Goal: Task Accomplishment & Management: Manage account settings

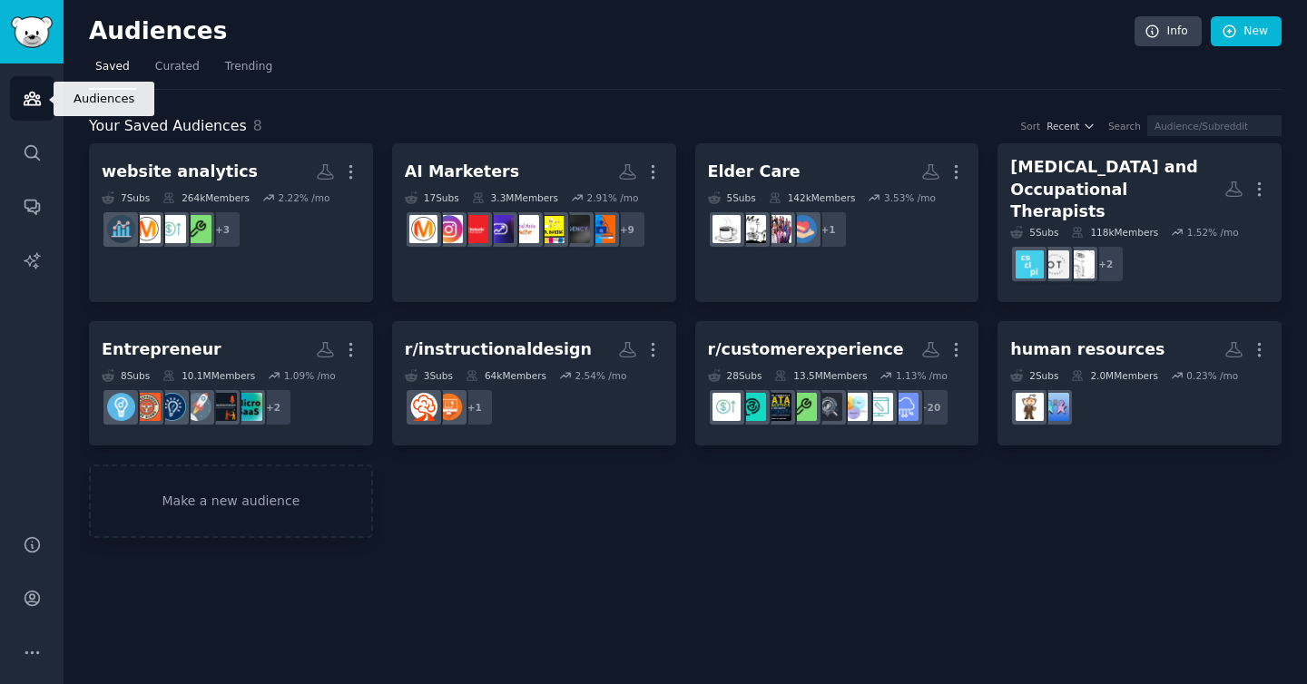
click at [28, 102] on icon "Sidebar" at bounding box center [32, 99] width 16 height 13
click at [38, 42] on img "Sidebar" at bounding box center [32, 32] width 42 height 32
click at [159, 72] on span "Curated" at bounding box center [177, 67] width 44 height 16
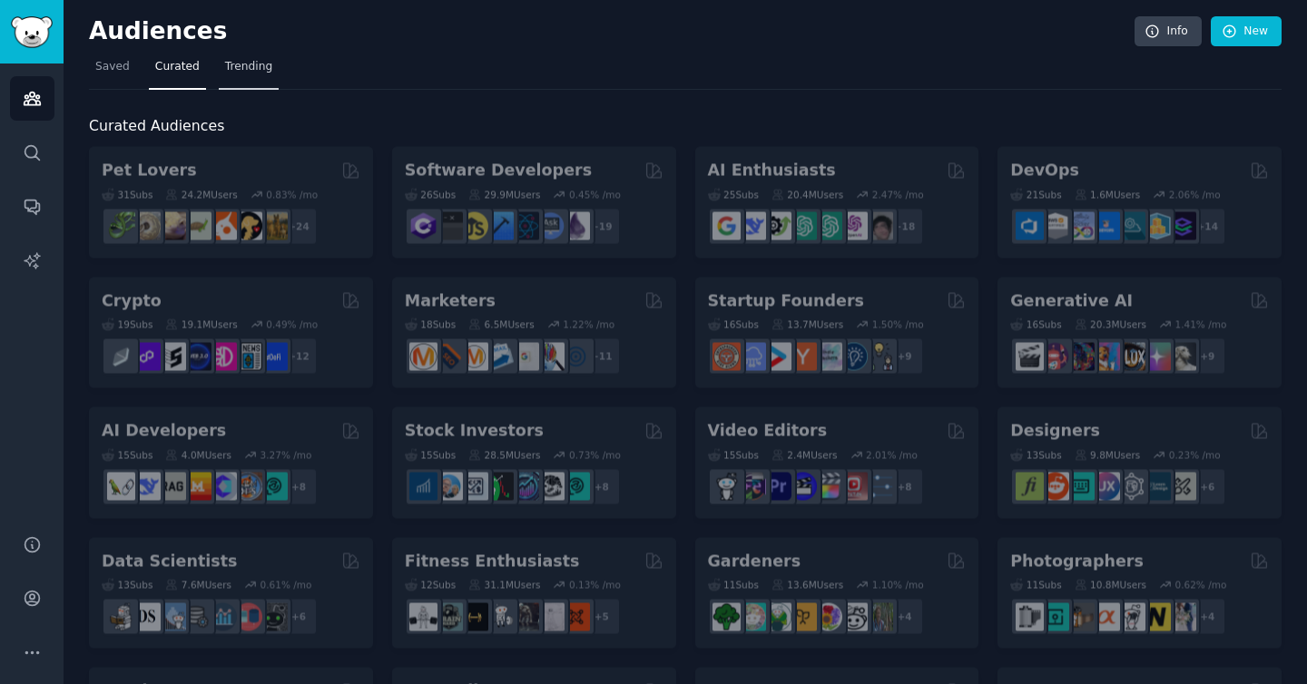
click at [231, 66] on span "Trending" at bounding box center [248, 67] width 47 height 16
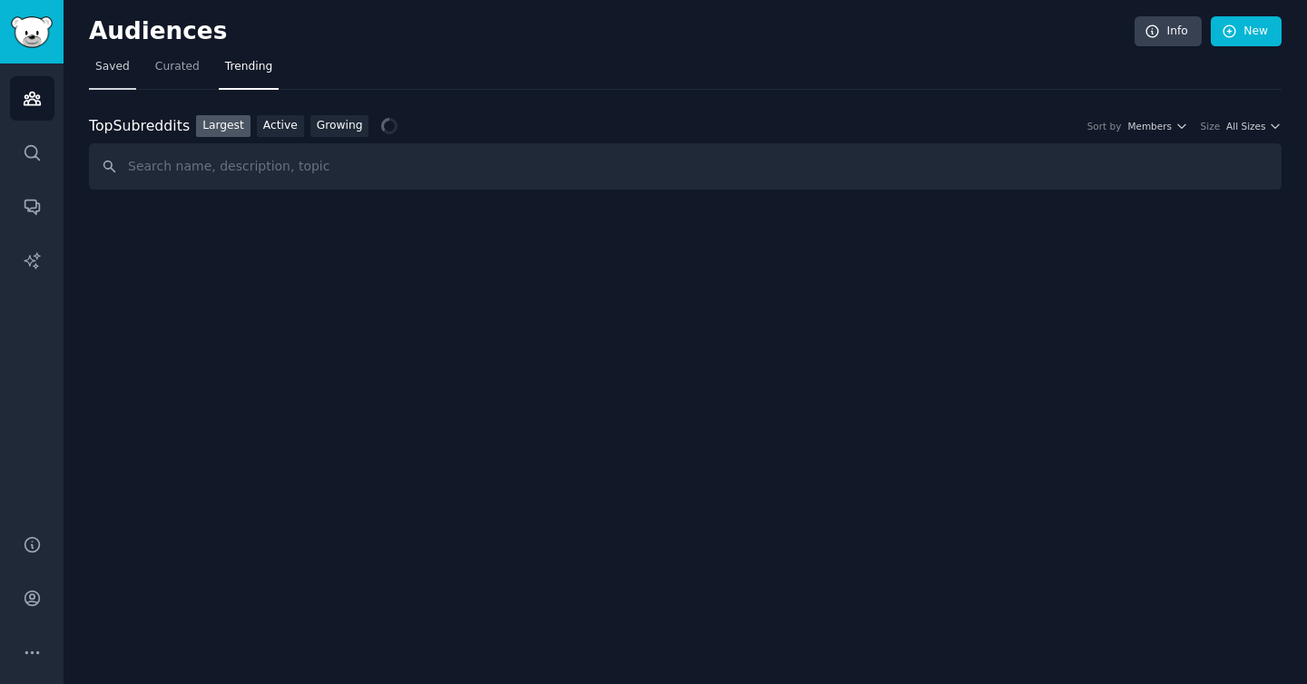
click at [94, 66] on link "Saved" at bounding box center [112, 71] width 47 height 37
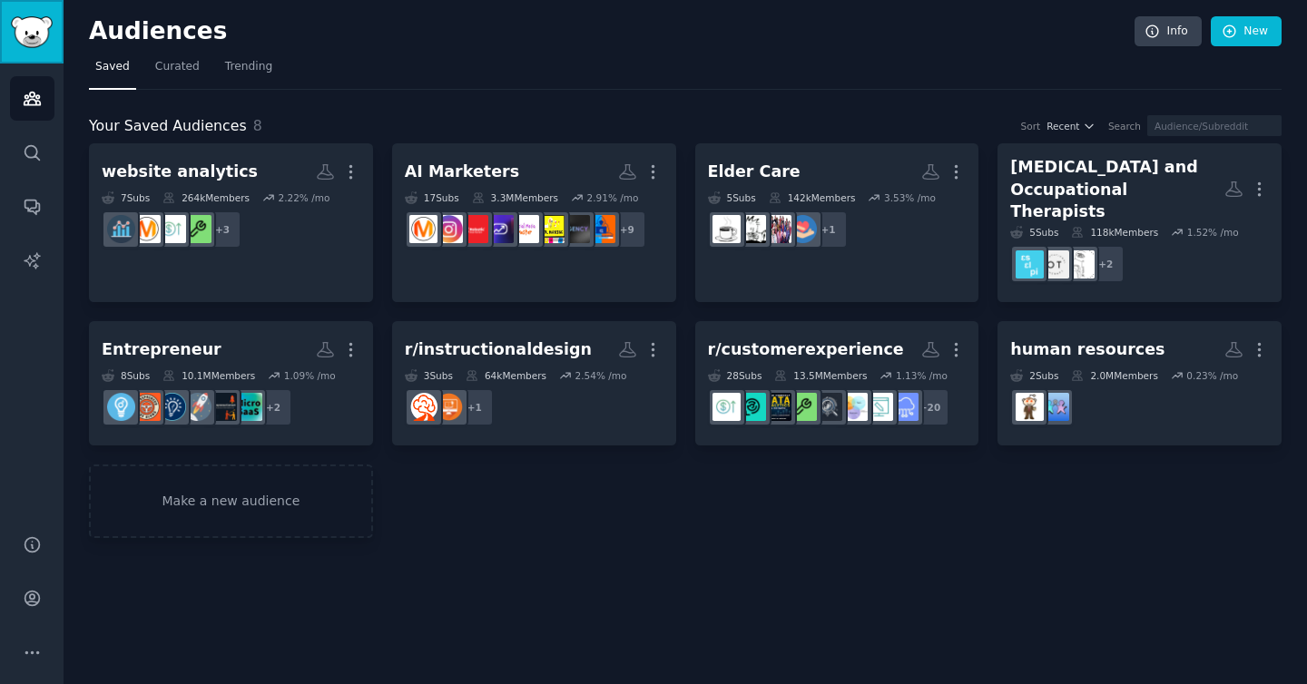
click at [42, 27] on img "Sidebar" at bounding box center [32, 32] width 42 height 32
click at [30, 161] on icon "Sidebar" at bounding box center [32, 152] width 19 height 19
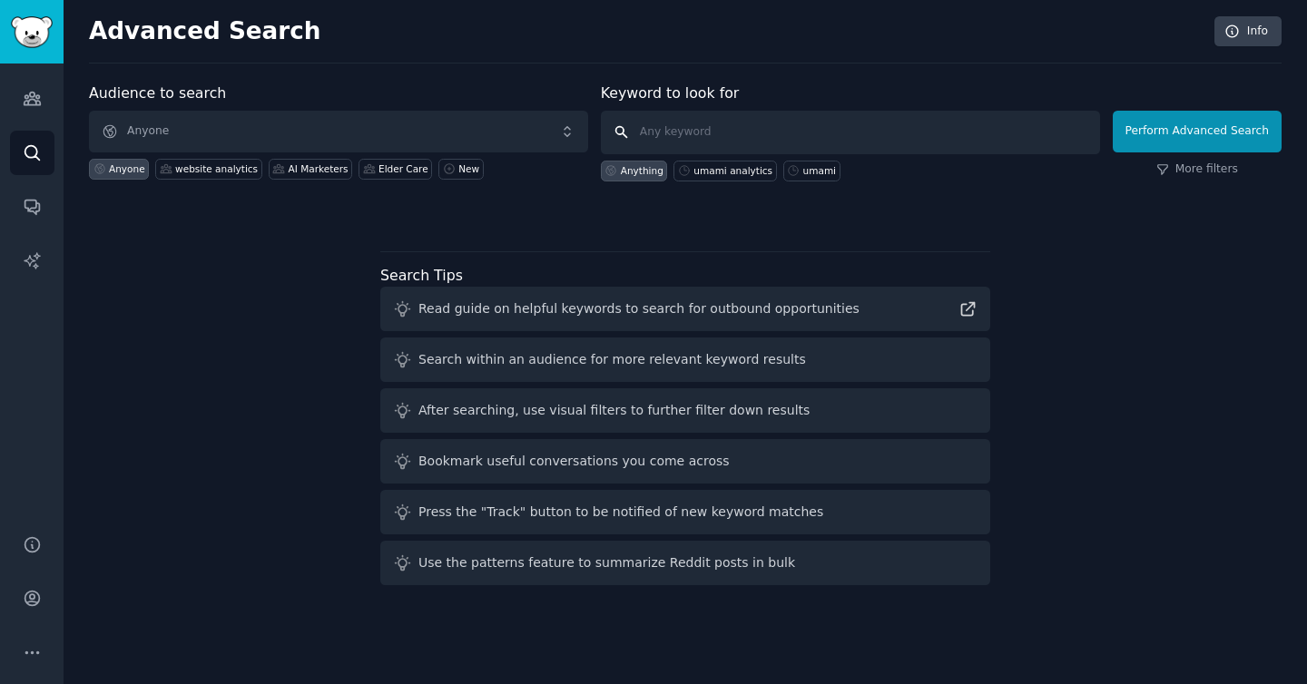
click at [693, 133] on input "text" at bounding box center [850, 133] width 499 height 44
type input "visily"
click button "Perform Advanced Search" at bounding box center [1197, 132] width 169 height 42
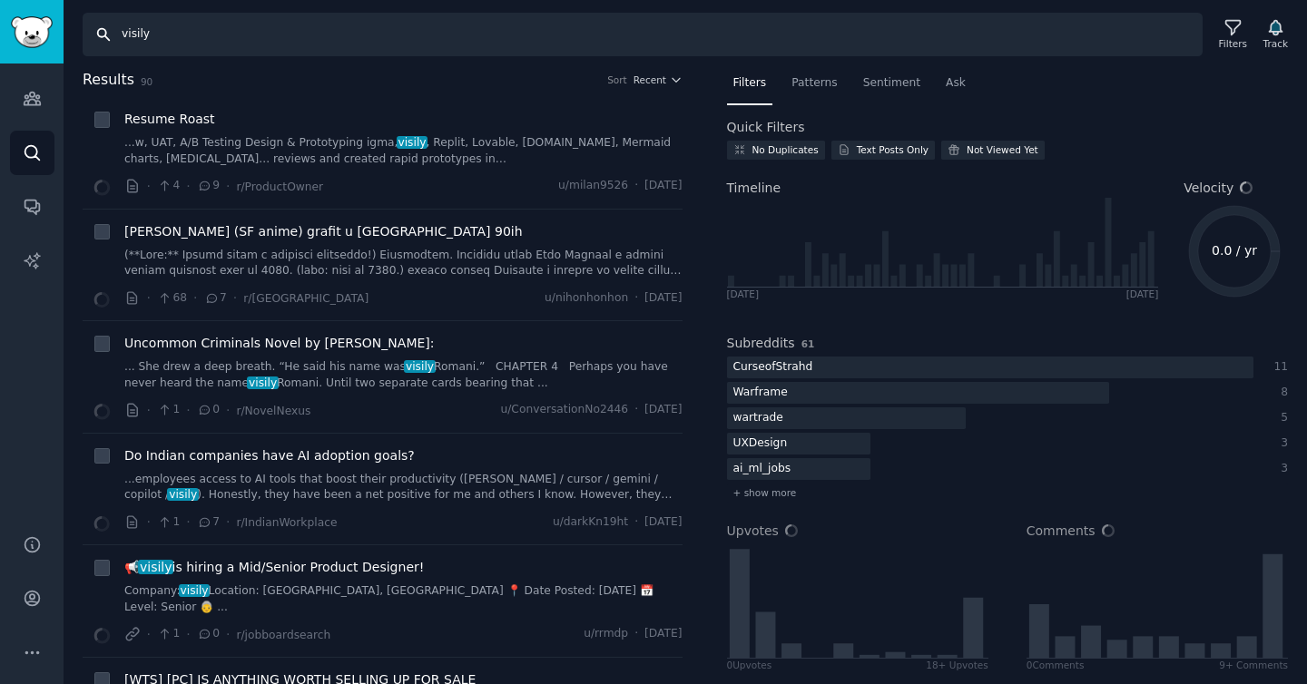
click at [379, 42] on input "visily" at bounding box center [643, 35] width 1120 height 44
type input "visify"
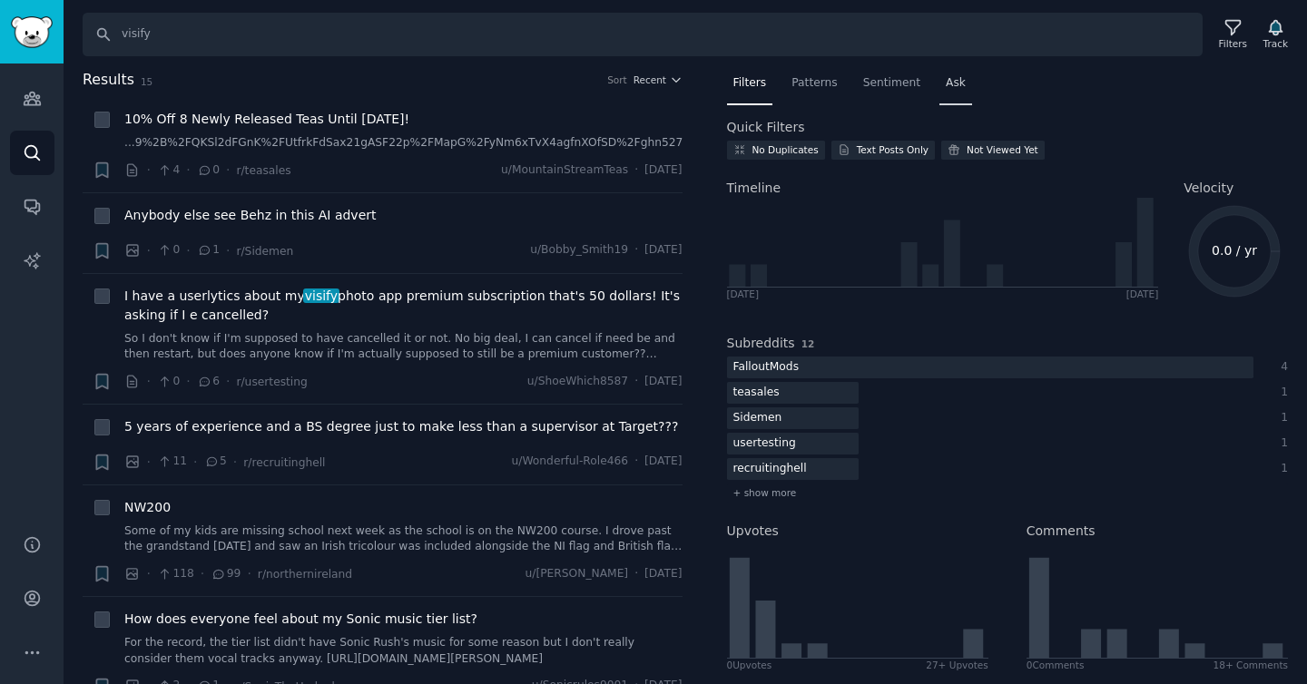
click at [948, 81] on span "Ask" at bounding box center [956, 83] width 20 height 16
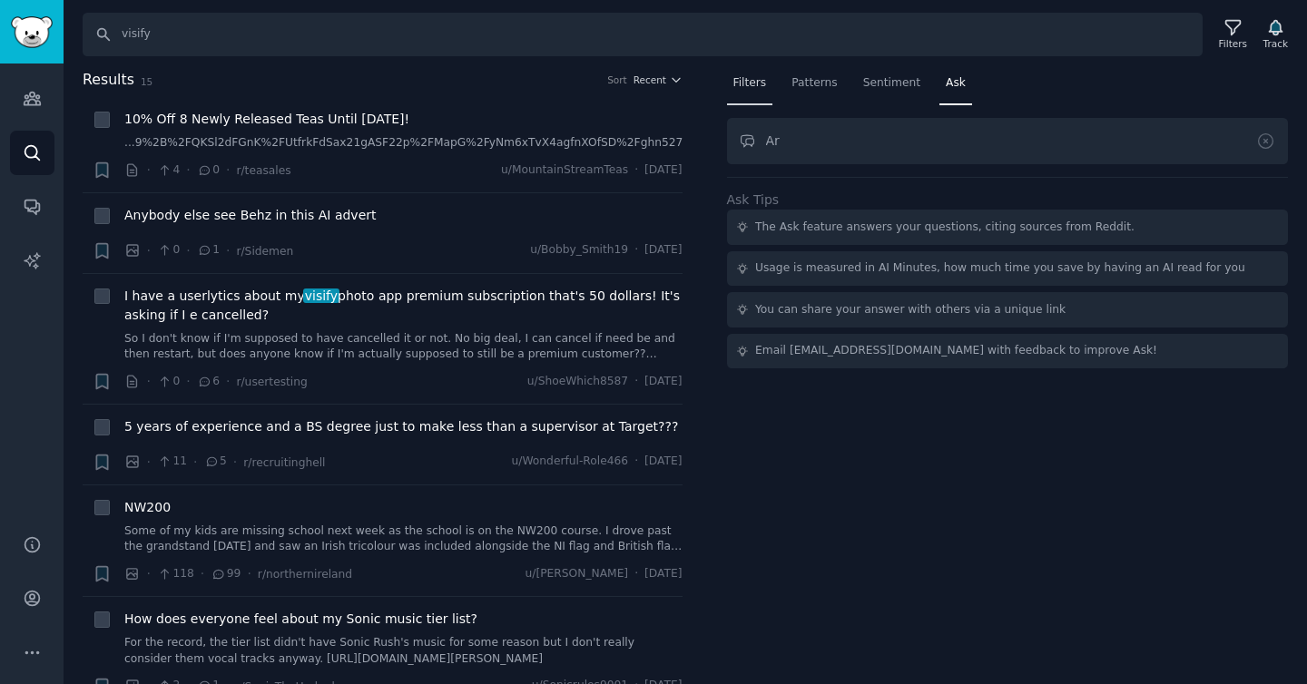
type input "A"
type input "What are users saying about the visify mobile app?"
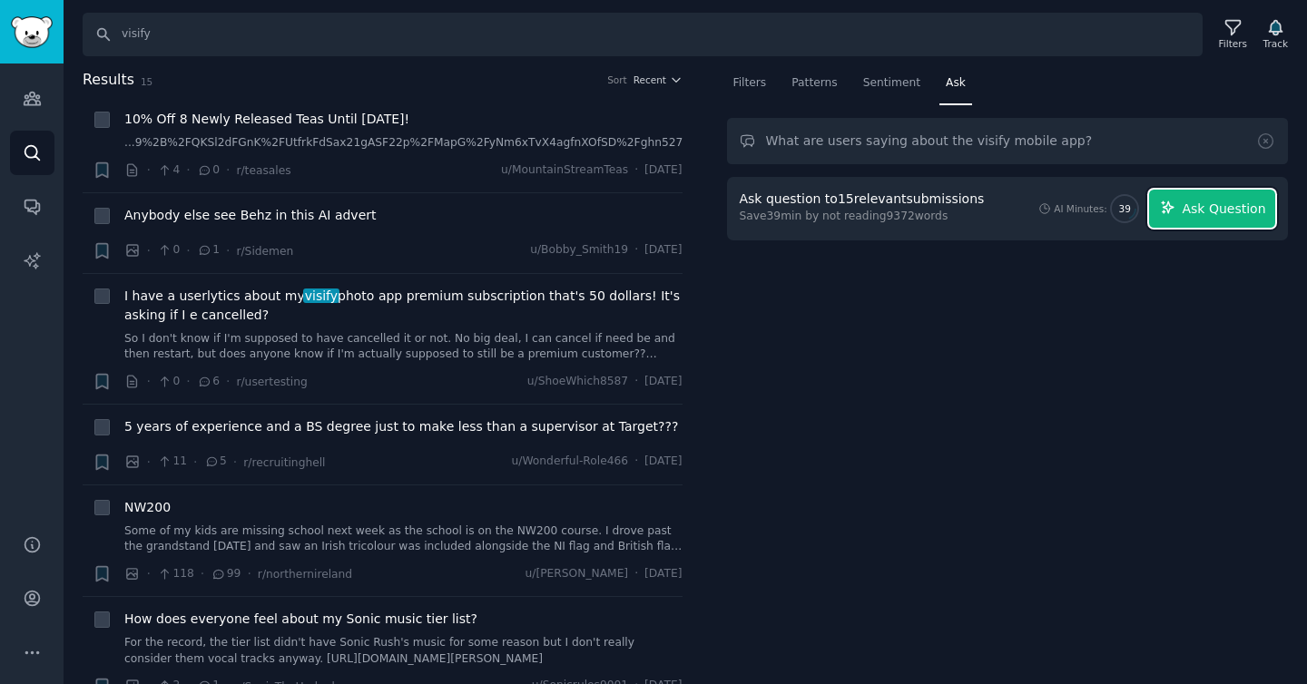
click at [1203, 210] on span "Ask Question" at bounding box center [1224, 209] width 84 height 19
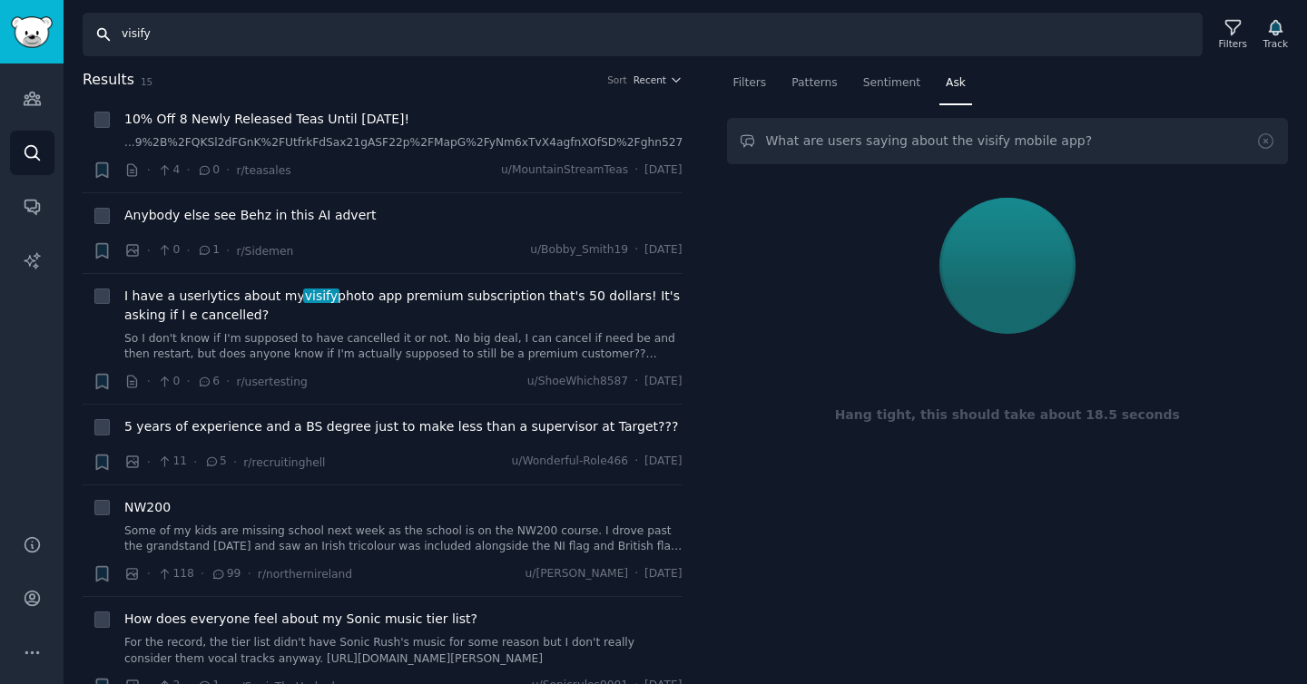
click at [346, 42] on input "visify" at bounding box center [643, 35] width 1120 height 44
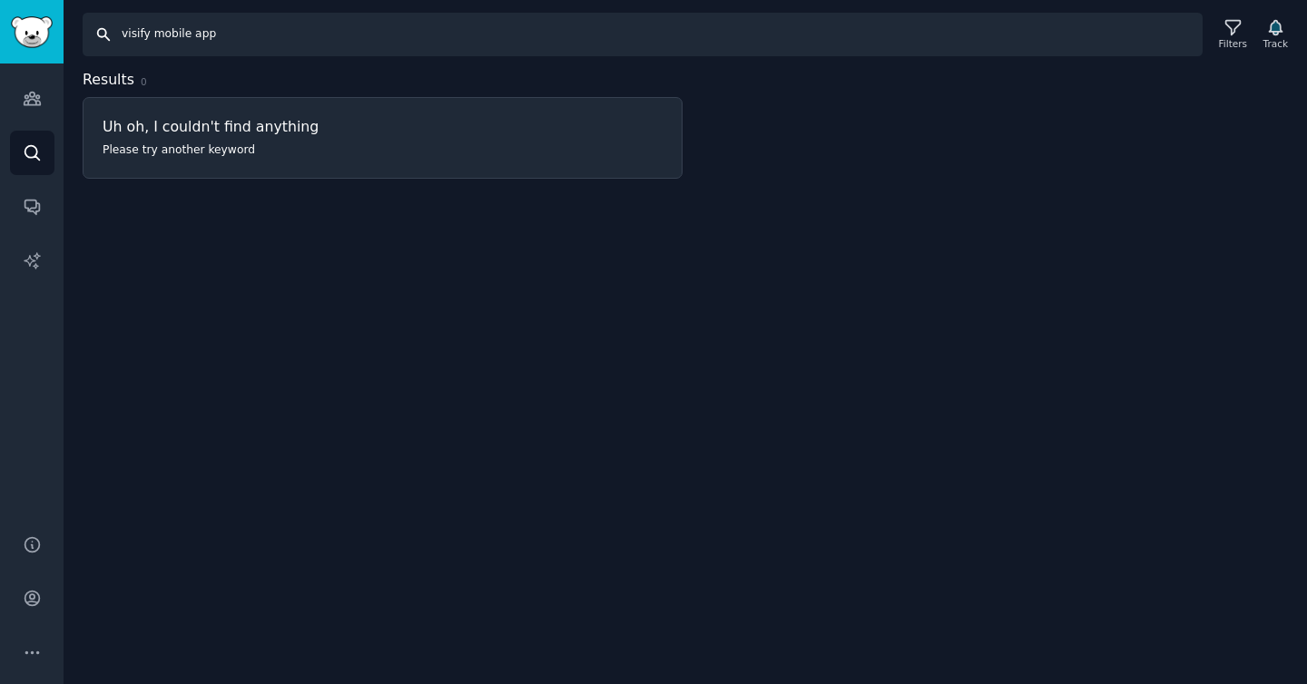
type input "visify"
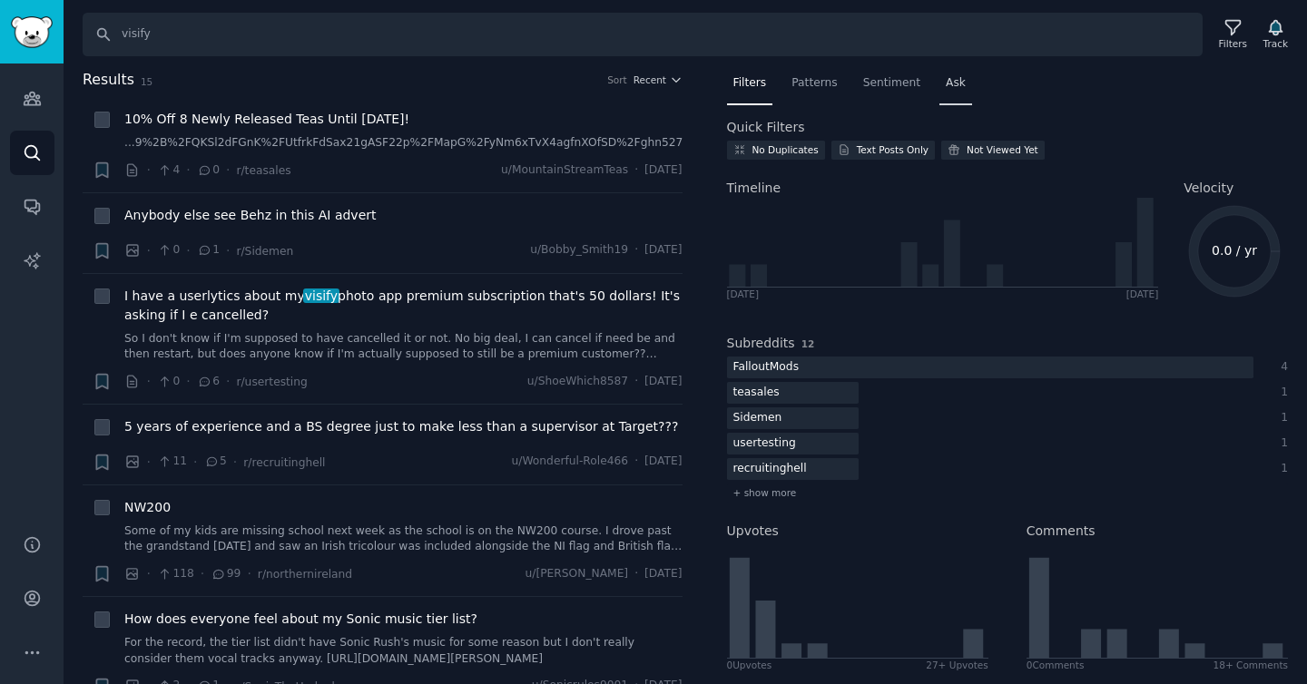
click at [946, 81] on span "Ask" at bounding box center [956, 83] width 20 height 16
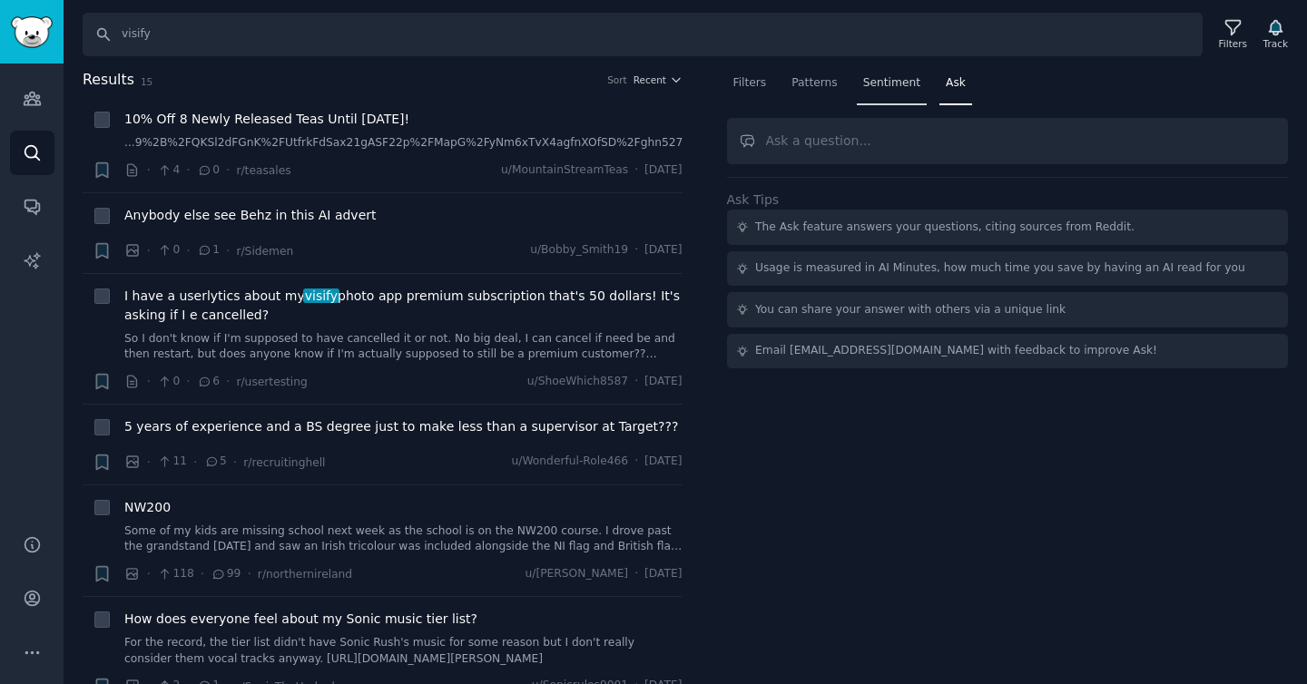
click at [866, 80] on span "Sentiment" at bounding box center [891, 83] width 57 height 16
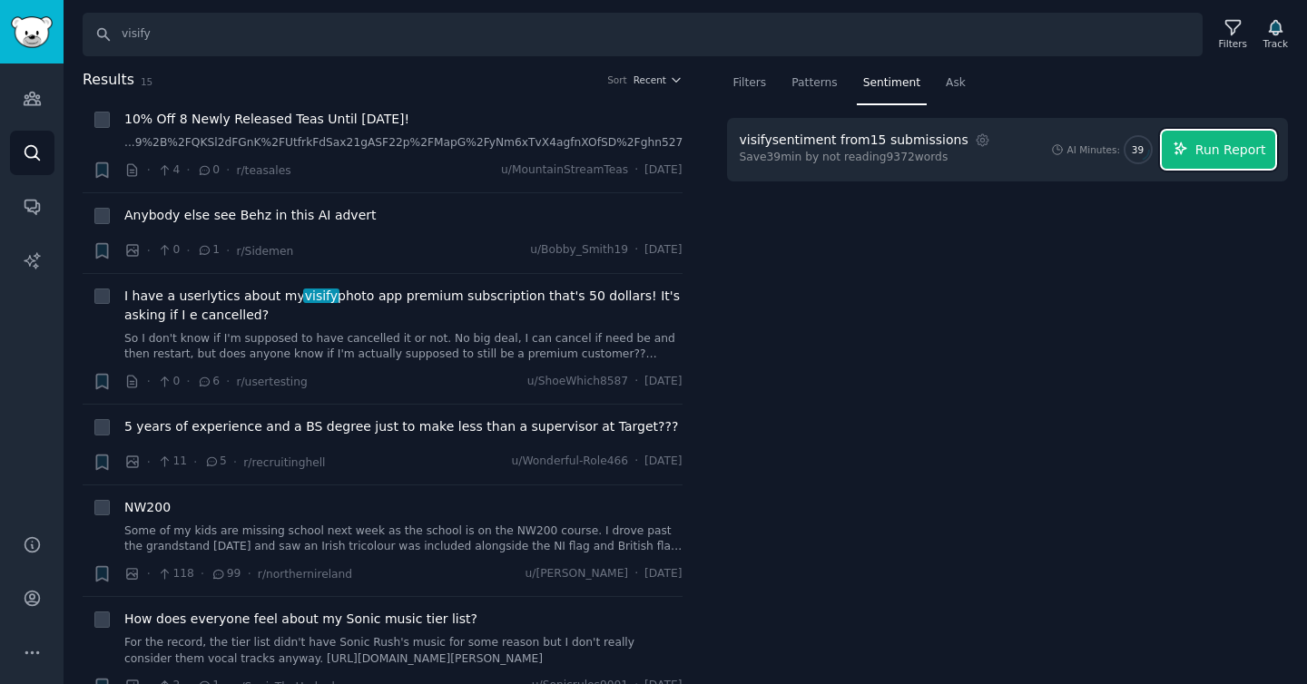
click at [1227, 148] on span "Run Report" at bounding box center [1231, 150] width 71 height 19
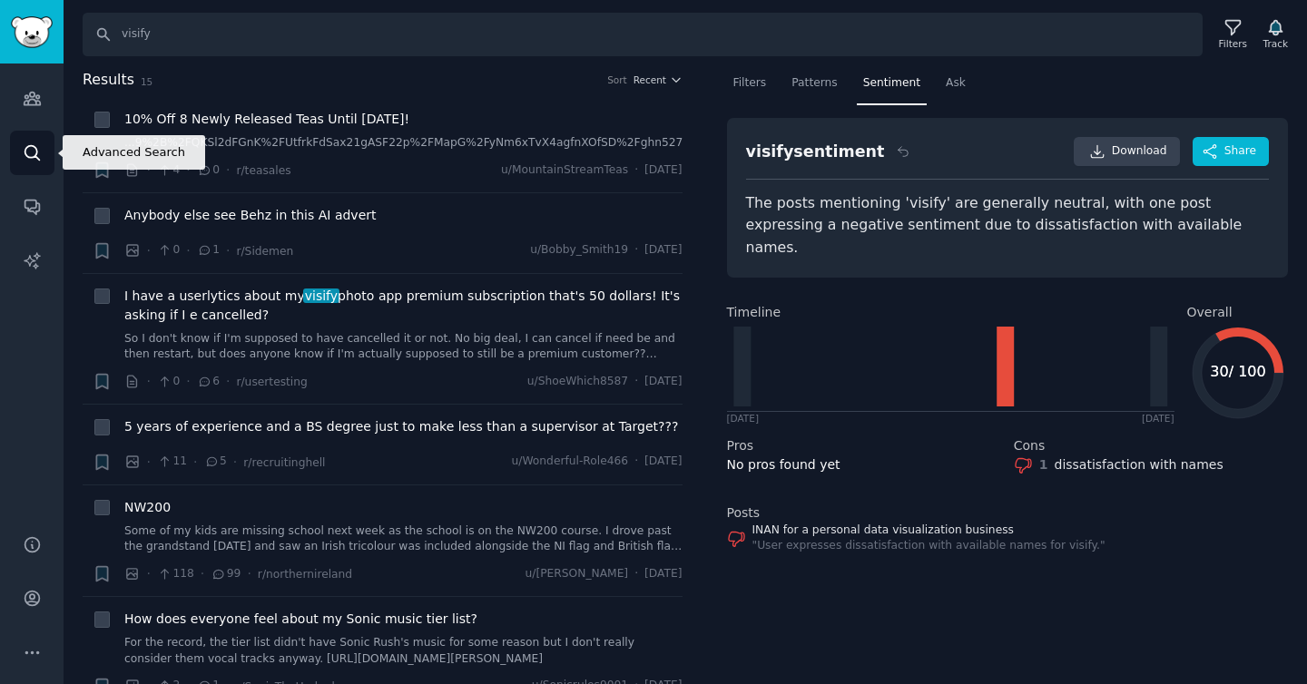
click at [11, 157] on link "Search" at bounding box center [32, 153] width 44 height 44
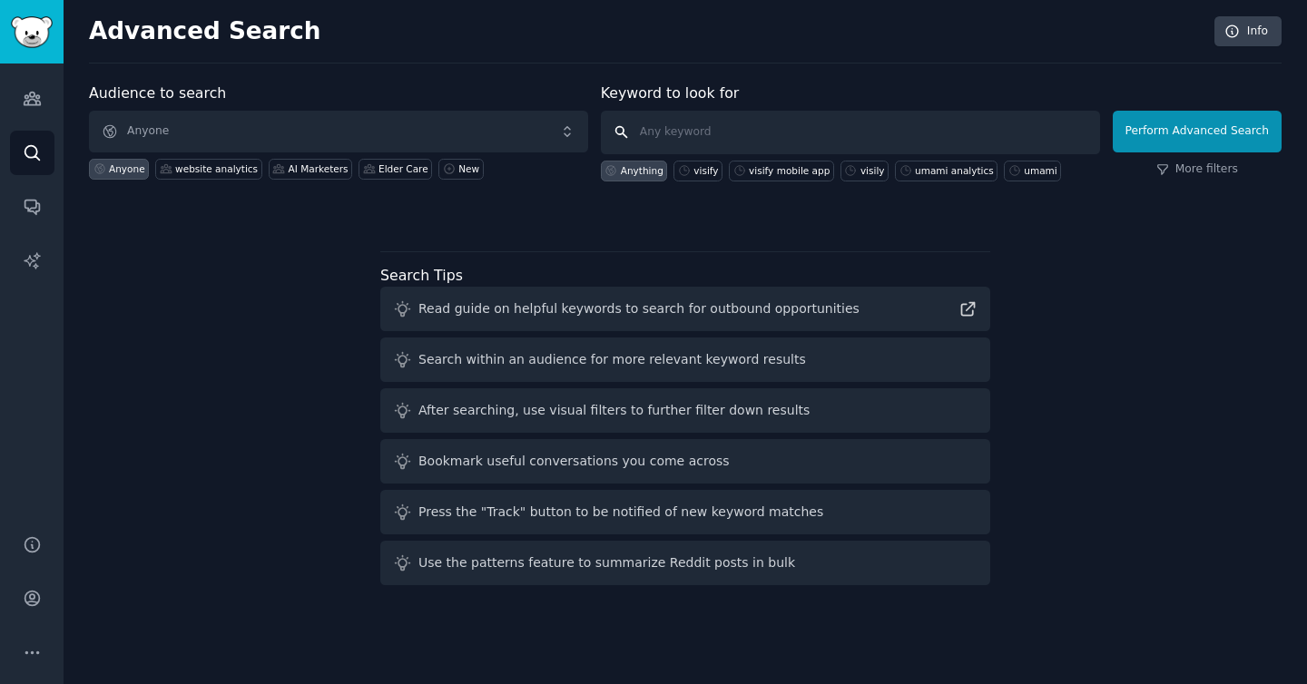
click at [694, 134] on input "text" at bounding box center [850, 133] width 499 height 44
click at [931, 153] on input "text" at bounding box center [850, 133] width 499 height 44
click at [941, 173] on div "umami analytics" at bounding box center [954, 170] width 79 height 13
type input "umami analytics"
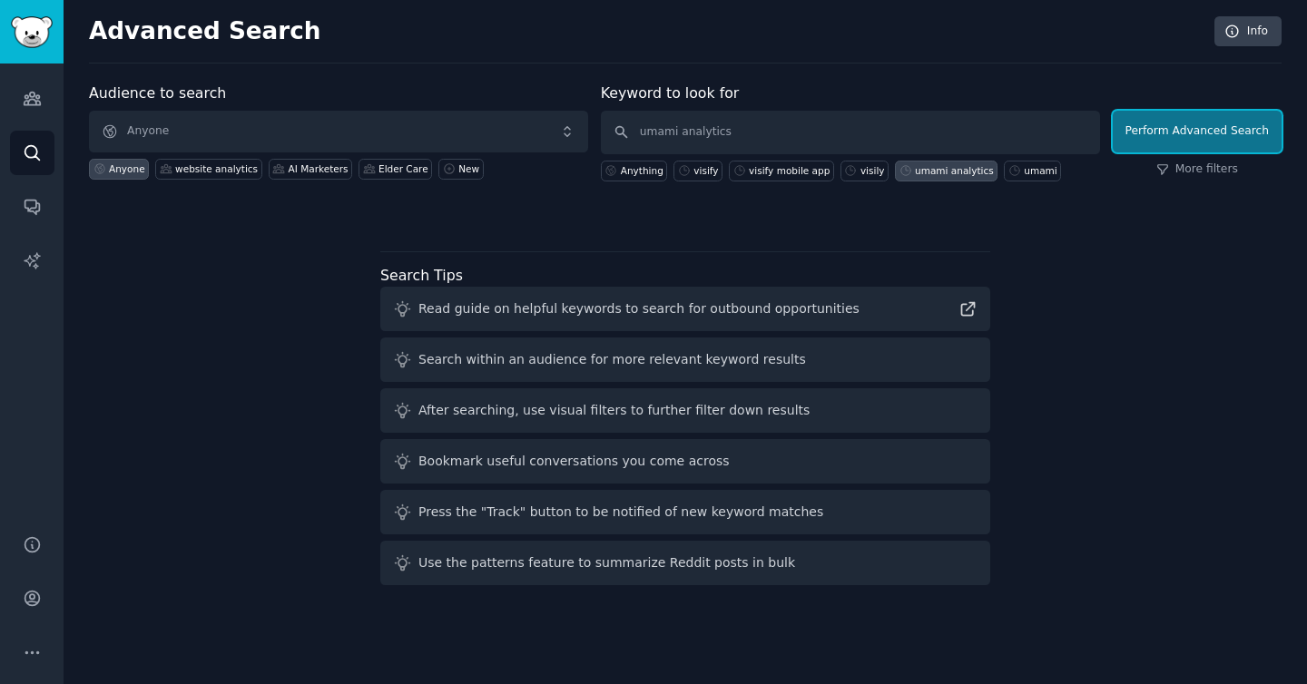
click at [1156, 143] on button "Perform Advanced Search" at bounding box center [1197, 132] width 169 height 42
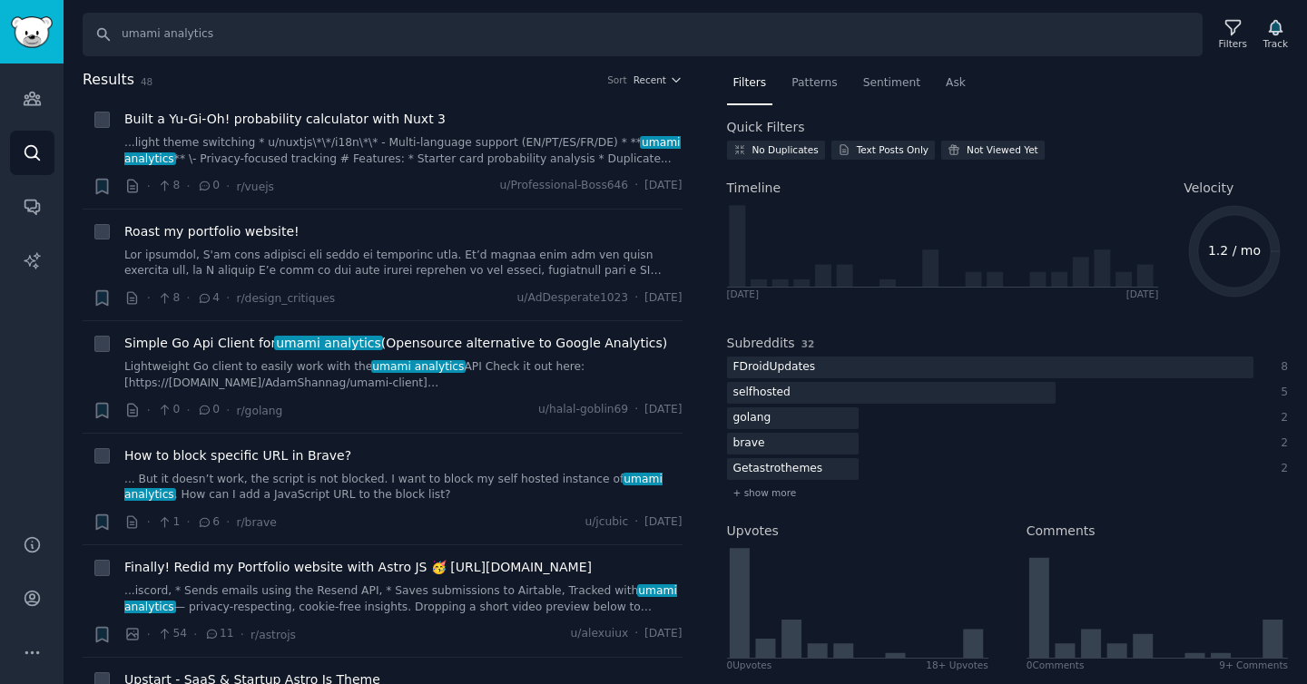
click at [8, 153] on div "Audiences Search Conversations AI Reports" at bounding box center [32, 288] width 64 height 449
click at [14, 153] on link "Search" at bounding box center [32, 153] width 44 height 44
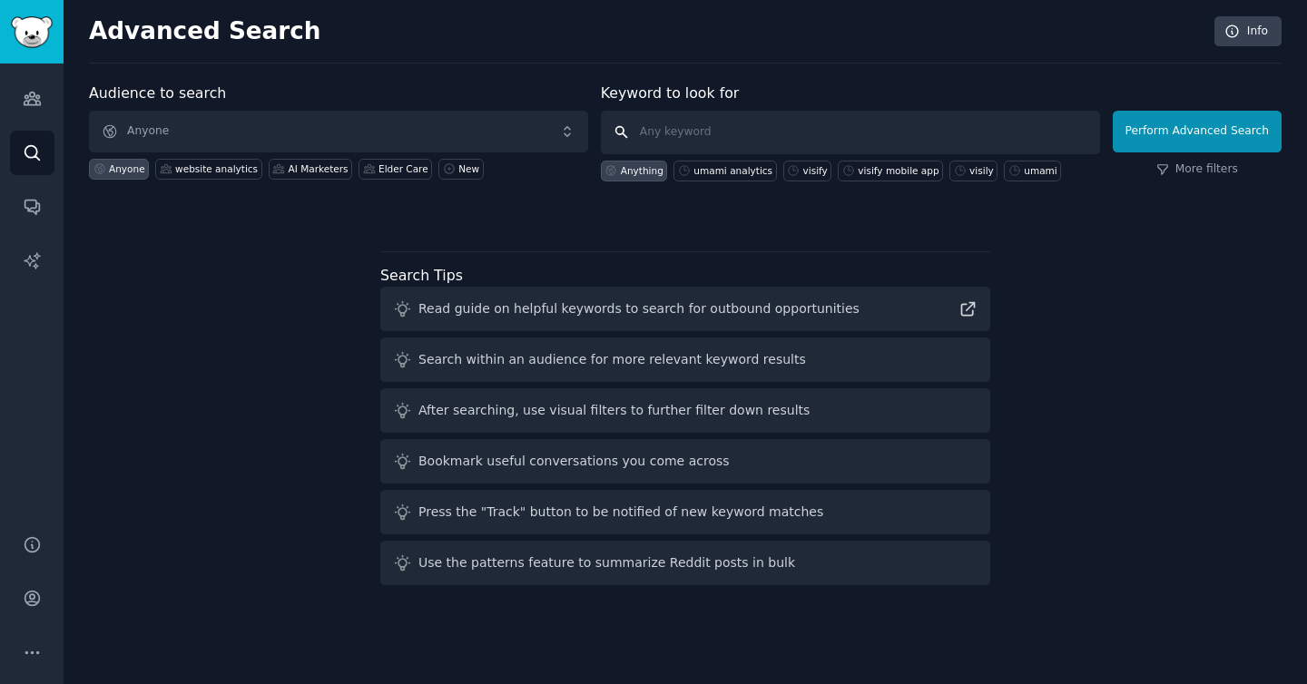
click at [713, 123] on input "text" at bounding box center [850, 133] width 499 height 44
type input "cognitive effort"
click button "Perform Advanced Search" at bounding box center [1197, 132] width 169 height 42
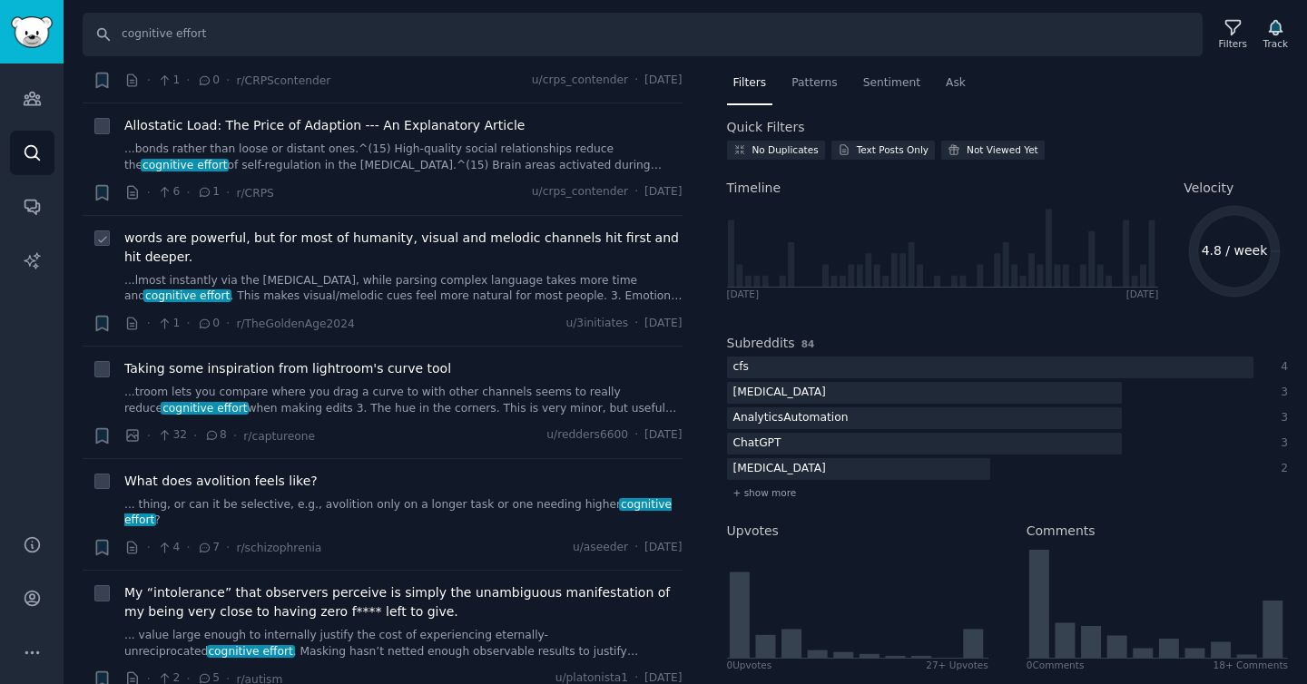
scroll to position [219, 0]
click at [366, 423] on div "Taking some inspiration from lightroom's curve tool ...troom lets you compare w…" at bounding box center [403, 402] width 558 height 86
click at [327, 369] on span "Taking some inspiration from lightroom's curve tool" at bounding box center [287, 368] width 327 height 19
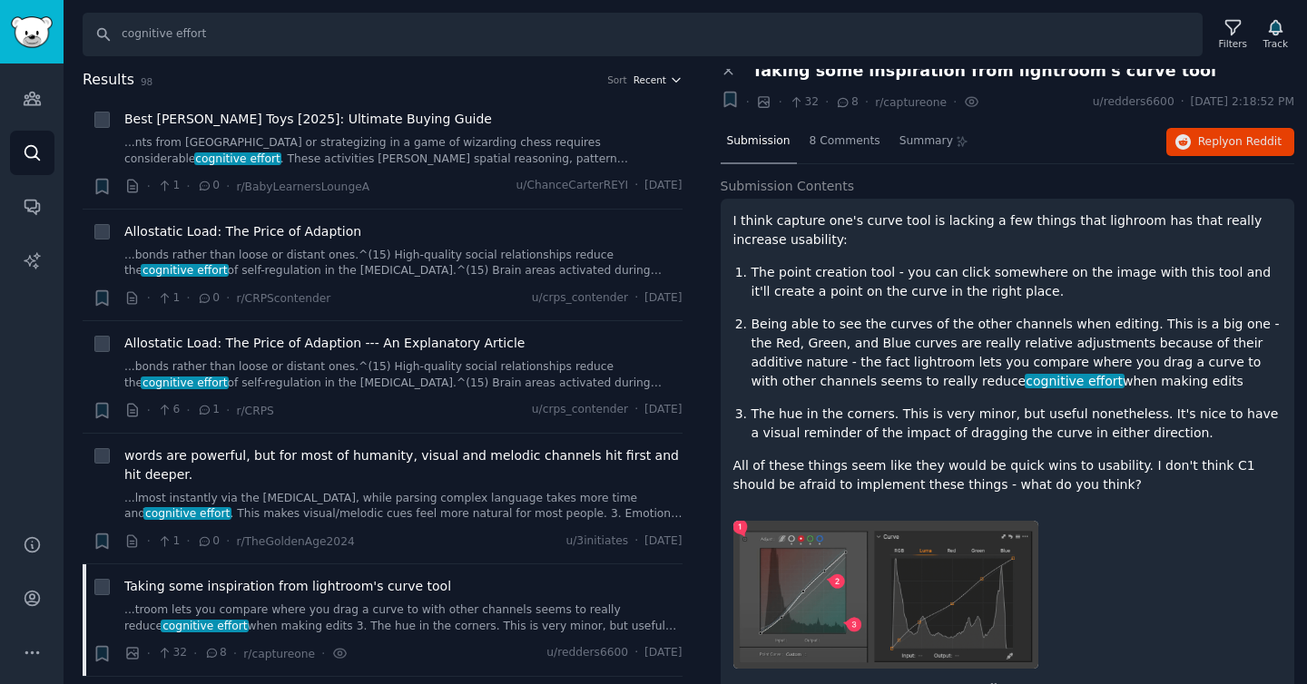
click at [670, 83] on icon "button" at bounding box center [676, 80] width 13 height 13
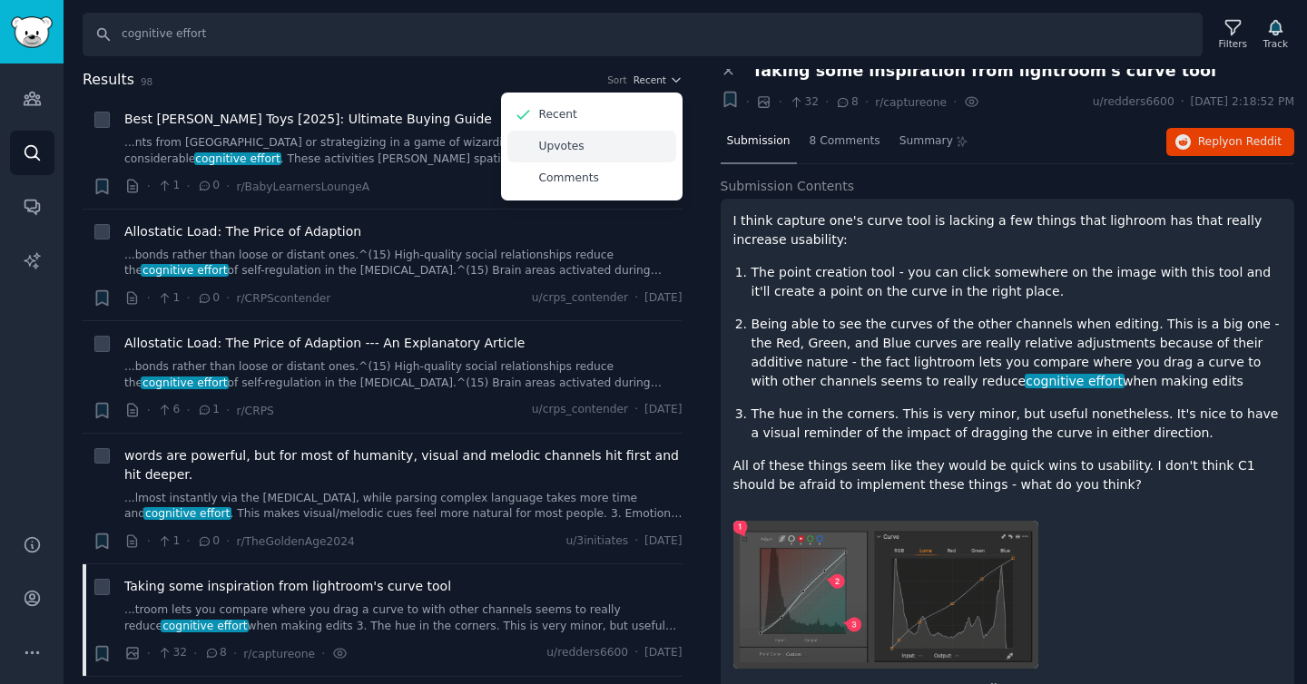
click at [648, 156] on div "Upvotes" at bounding box center [591, 147] width 169 height 32
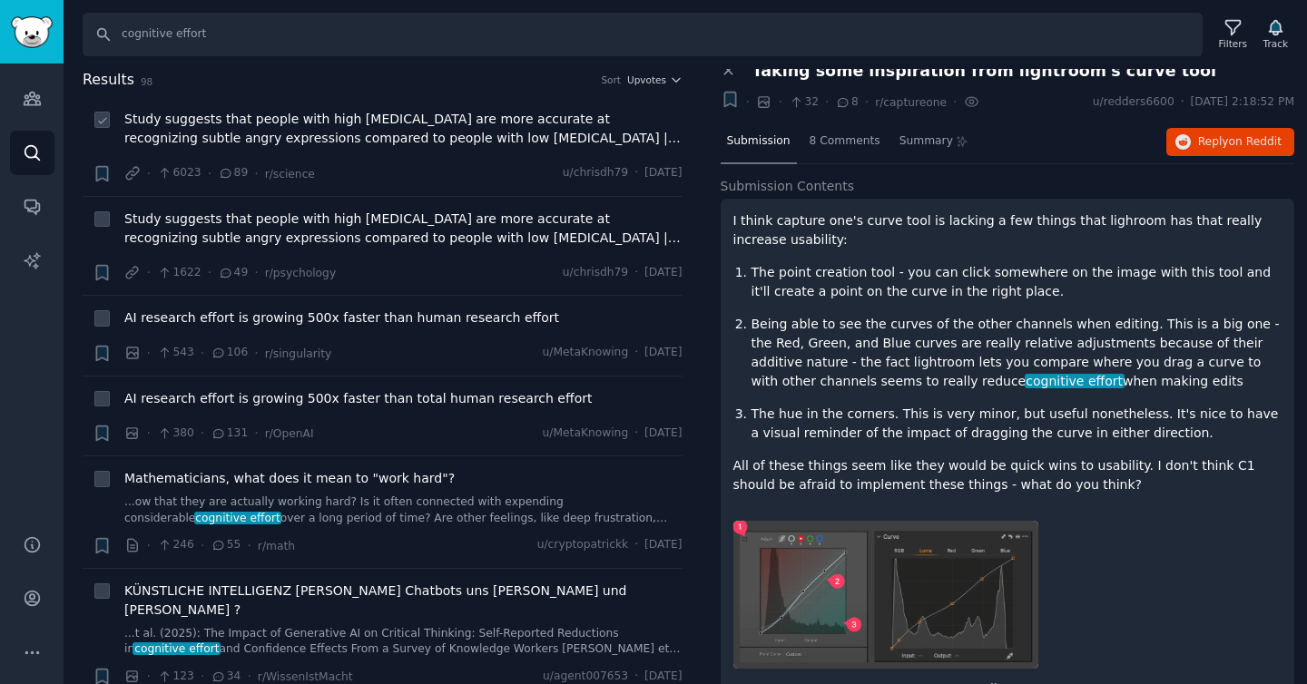
click at [574, 133] on span "Study suggests that people with high [MEDICAL_DATA] are more accurate at recogn…" at bounding box center [403, 129] width 558 height 38
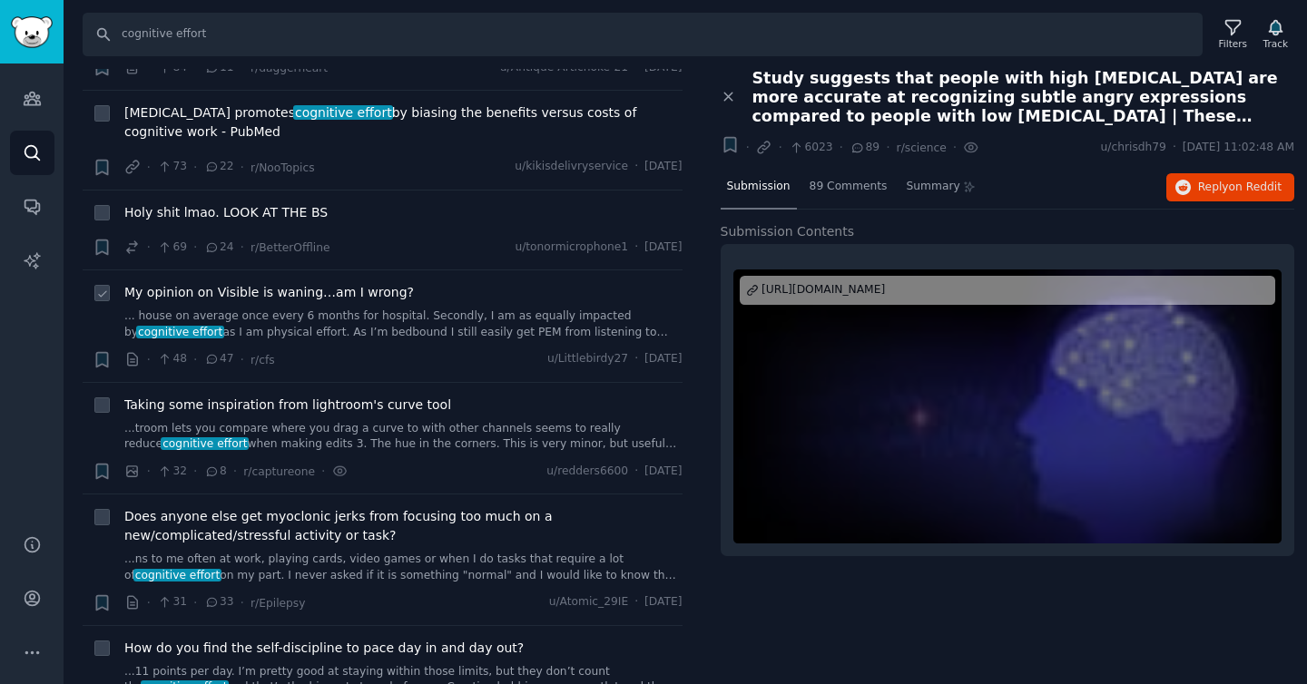
scroll to position [1177, 0]
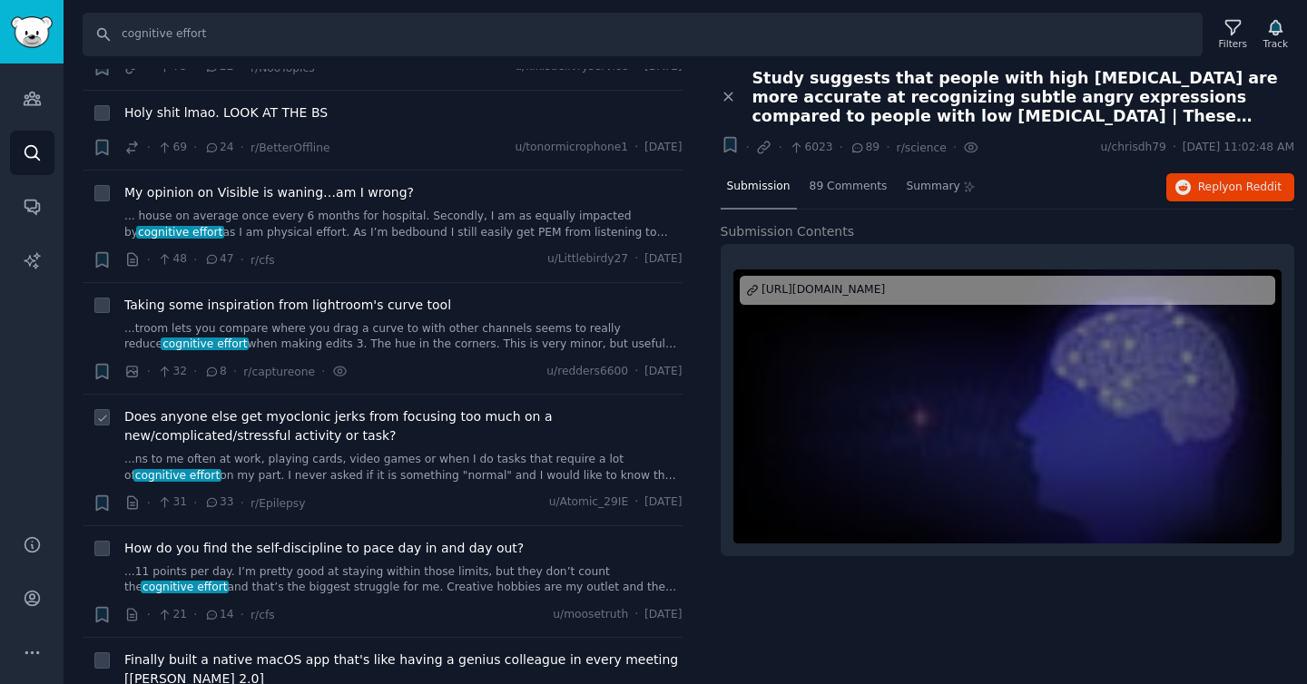
click at [497, 395] on li "+ Does anyone else get myoclonic jerks from focusing too much on a new/complica…" at bounding box center [383, 460] width 600 height 131
click at [497, 408] on span "Does anyone else get myoclonic jerks from focusing too much on a new/complicate…" at bounding box center [403, 427] width 558 height 38
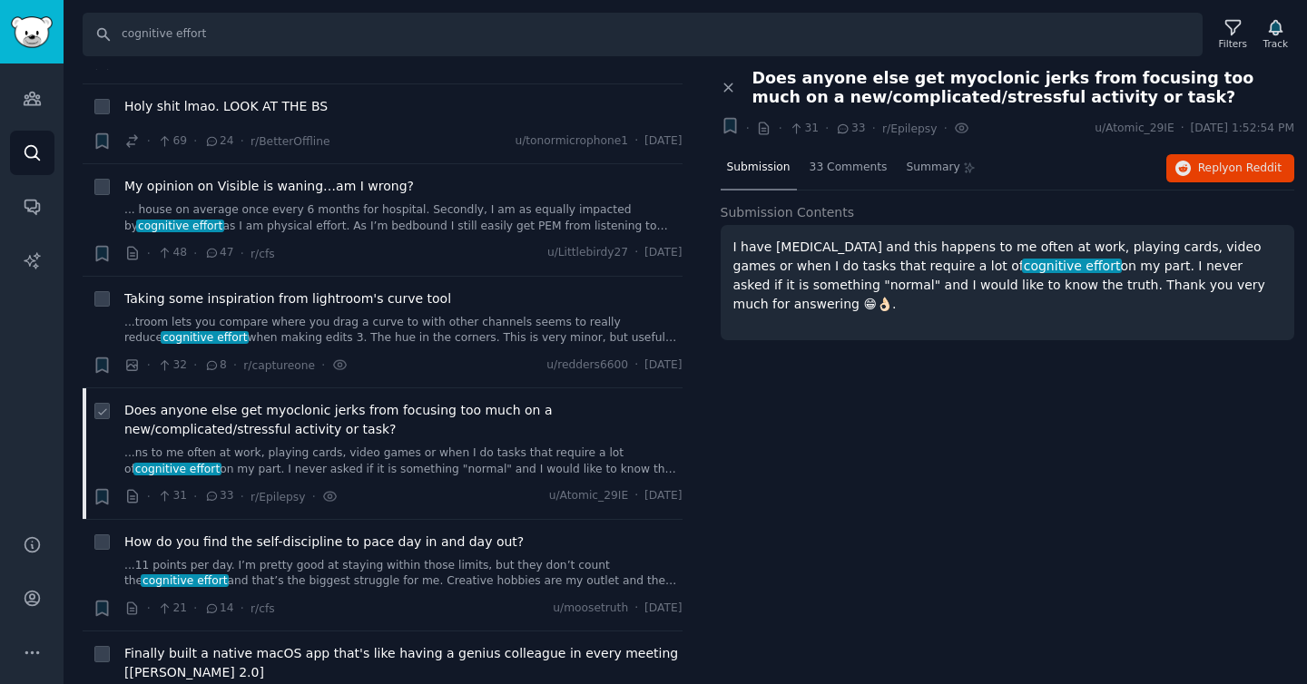
scroll to position [1197, 0]
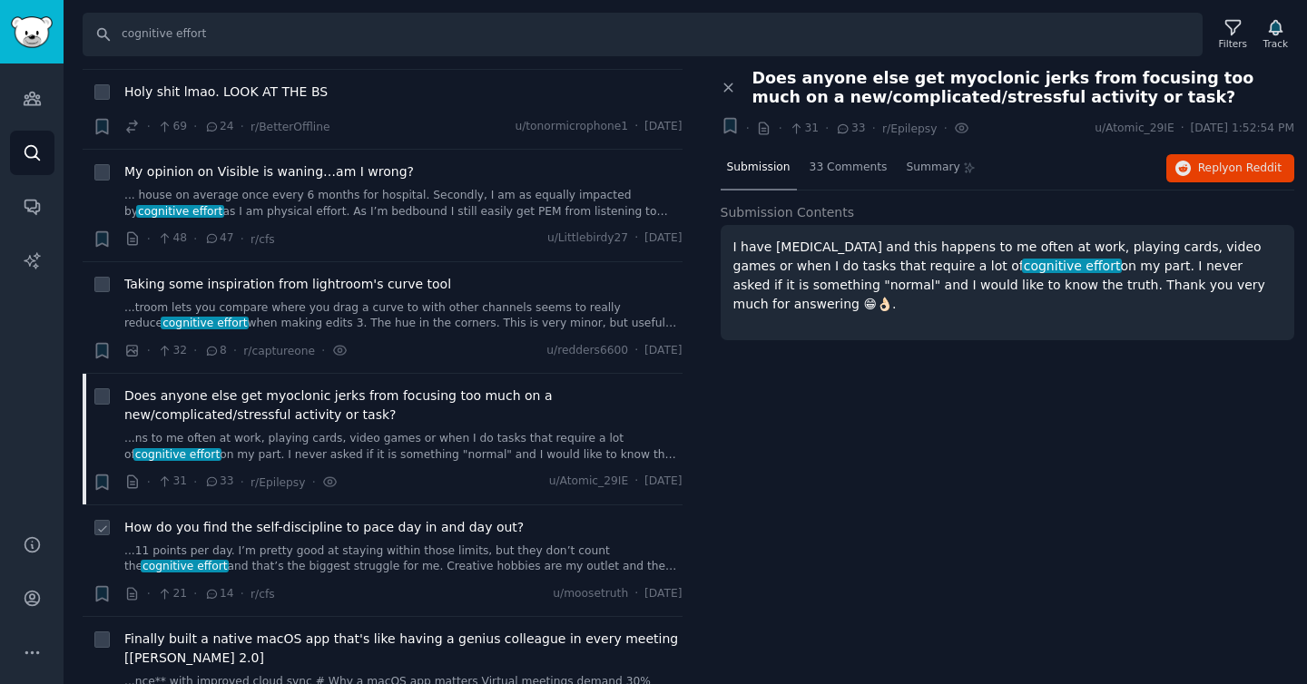
click at [493, 506] on li "+ How do you find the self-discipline to pace day in and day out? ...11 points …" at bounding box center [383, 562] width 600 height 112
click at [448, 518] on span "How do you find the self-discipline to pace day in and day out?" at bounding box center [323, 527] width 399 height 19
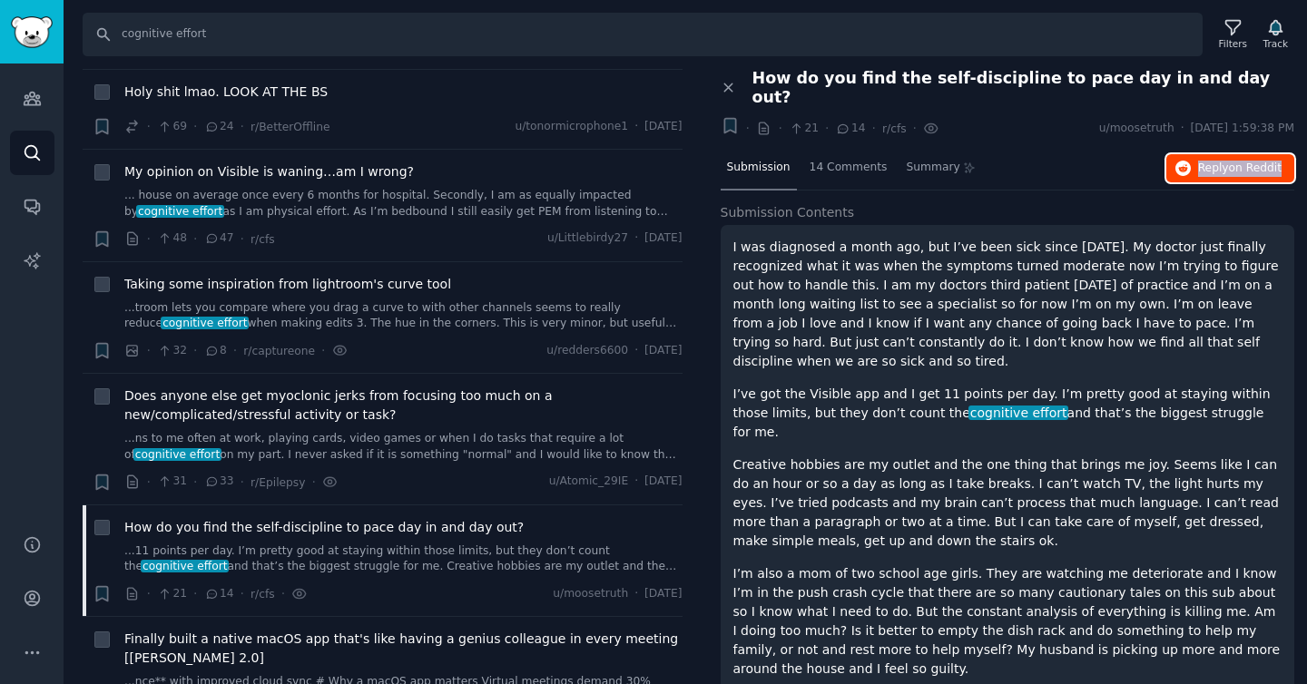
click at [1236, 162] on span "on Reddit" at bounding box center [1255, 168] width 53 height 13
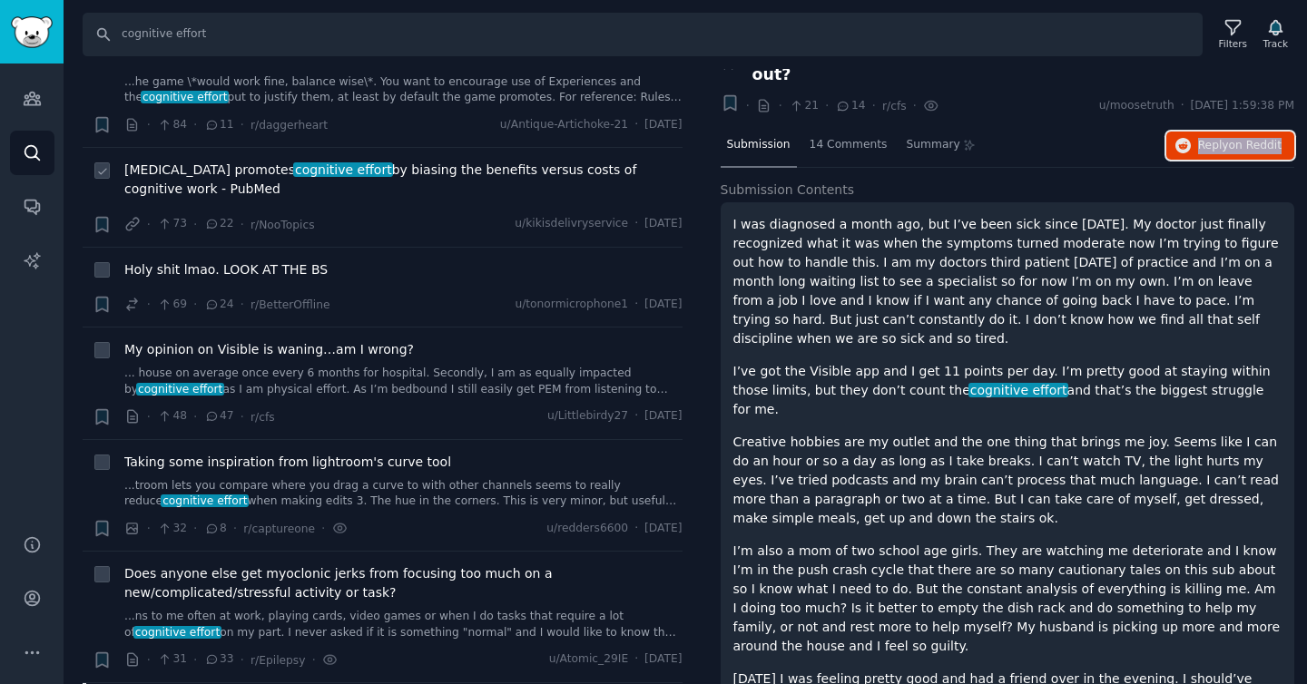
scroll to position [936, 0]
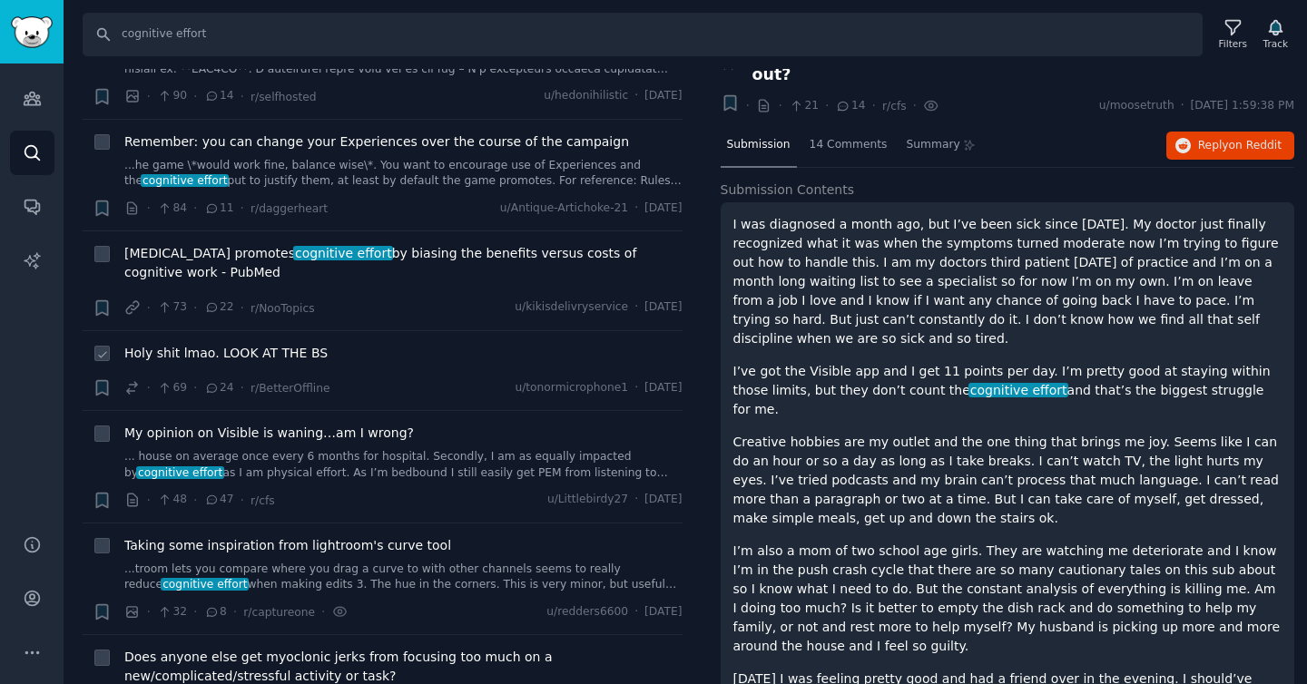
click at [350, 344] on div "Holy shit lmao. LOOK AT THE BS" at bounding box center [403, 353] width 558 height 19
click at [403, 344] on div "Holy shit lmao. LOOK AT THE BS" at bounding box center [403, 353] width 558 height 19
click at [190, 344] on span "Holy shit lmao. LOOK AT THE BS" at bounding box center [225, 353] width 203 height 19
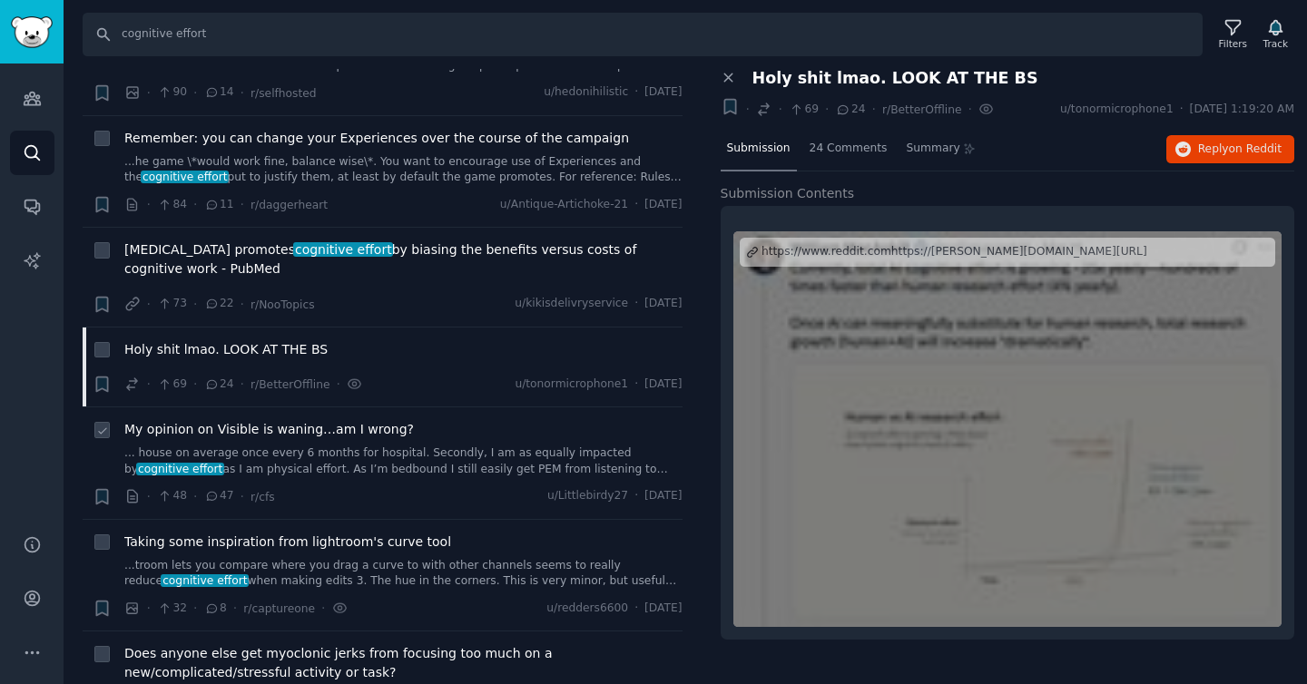
scroll to position [974, 0]
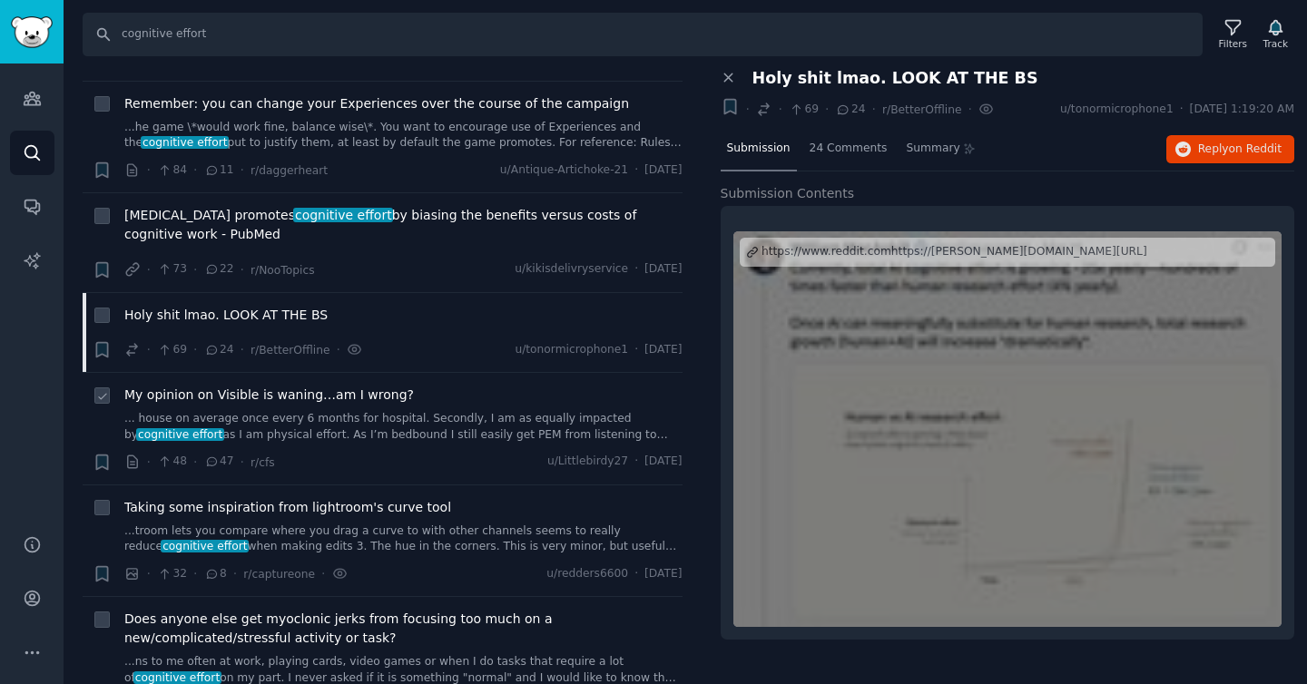
click at [320, 373] on li "+ My opinion on Visible is waning…am I wrong? ... house on average once every 6…" at bounding box center [383, 429] width 600 height 112
click at [321, 386] on span "My opinion on Visible is waning…am I wrong?" at bounding box center [269, 395] width 290 height 19
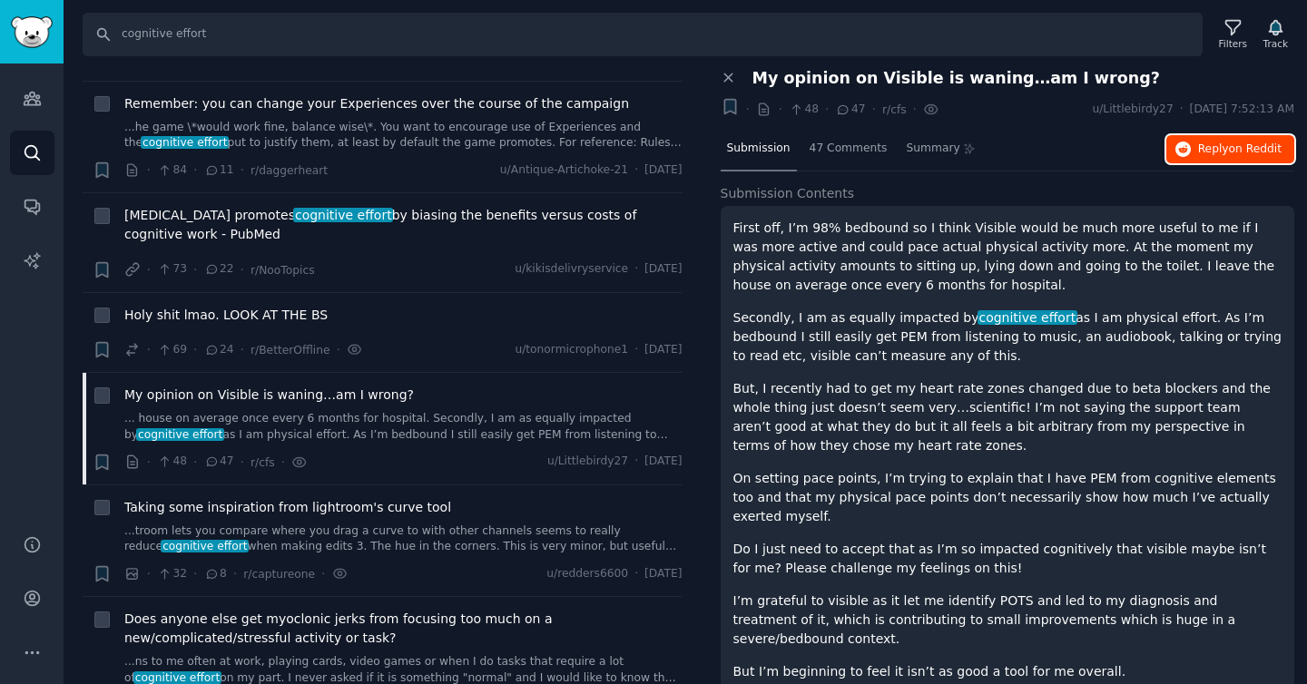
click at [1269, 144] on span "on Reddit" at bounding box center [1255, 149] width 53 height 13
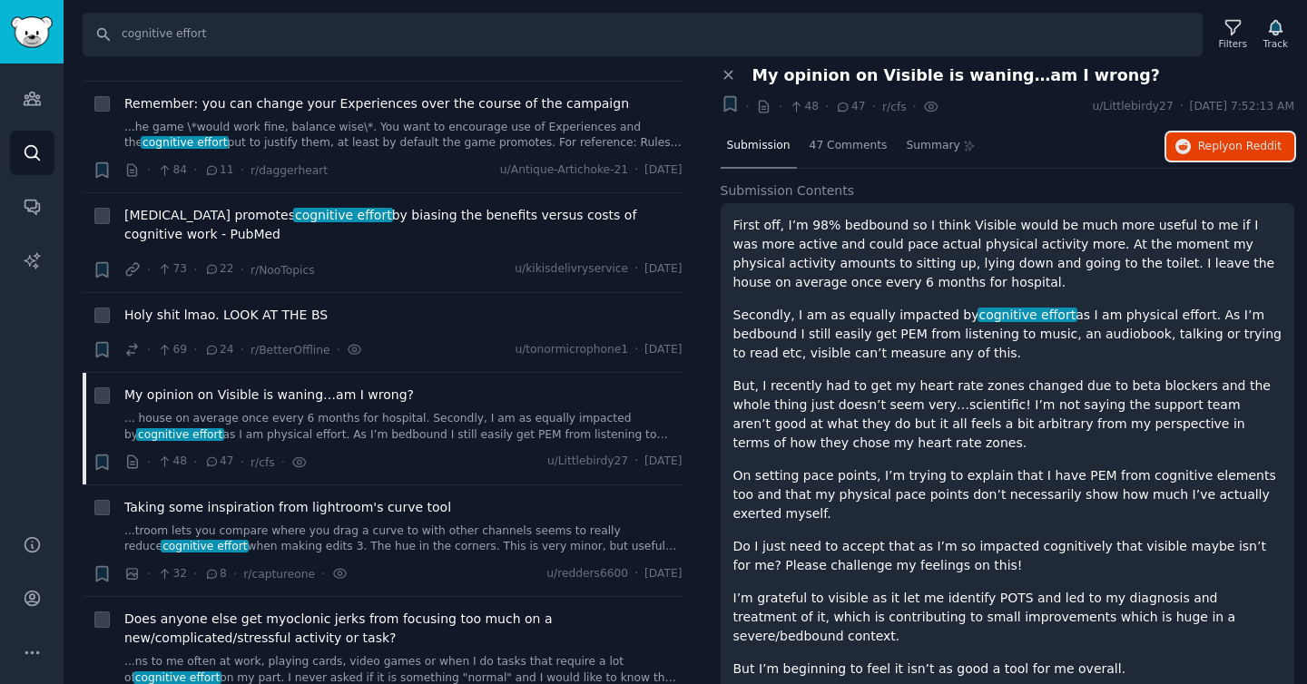
scroll to position [4, 0]
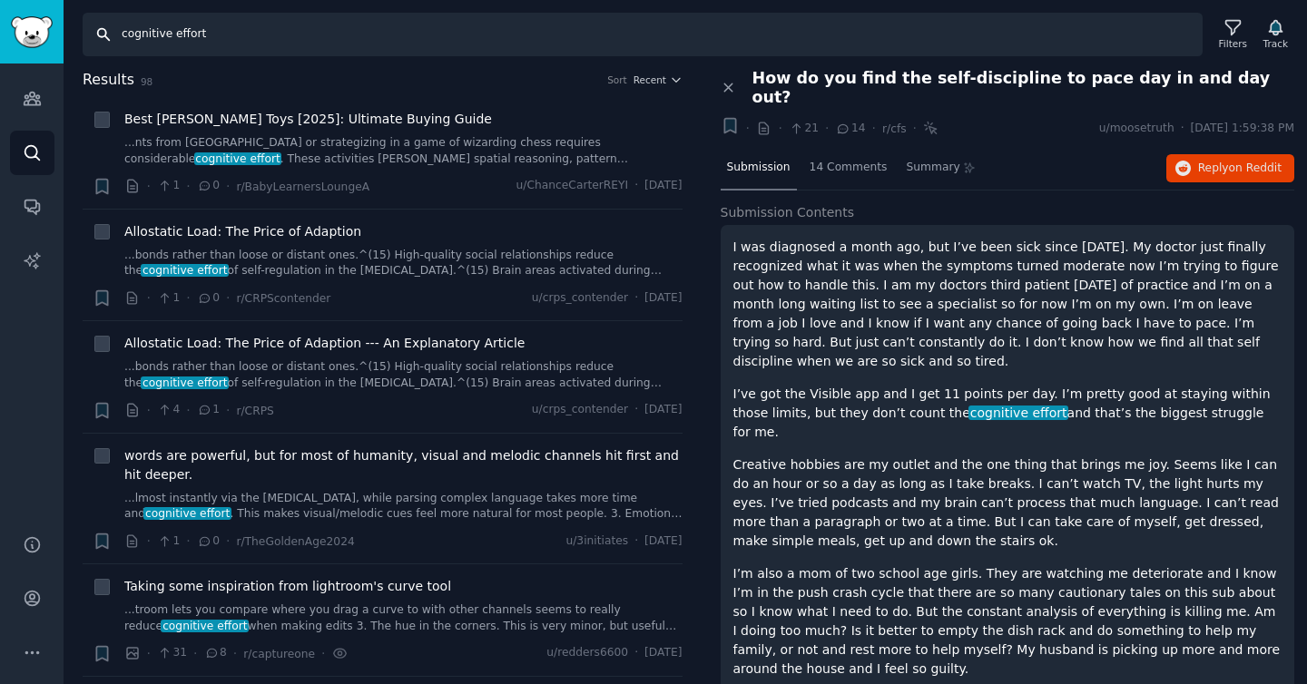
click at [399, 21] on input "cognitive effort" at bounding box center [643, 35] width 1120 height 44
type input "workrave app"
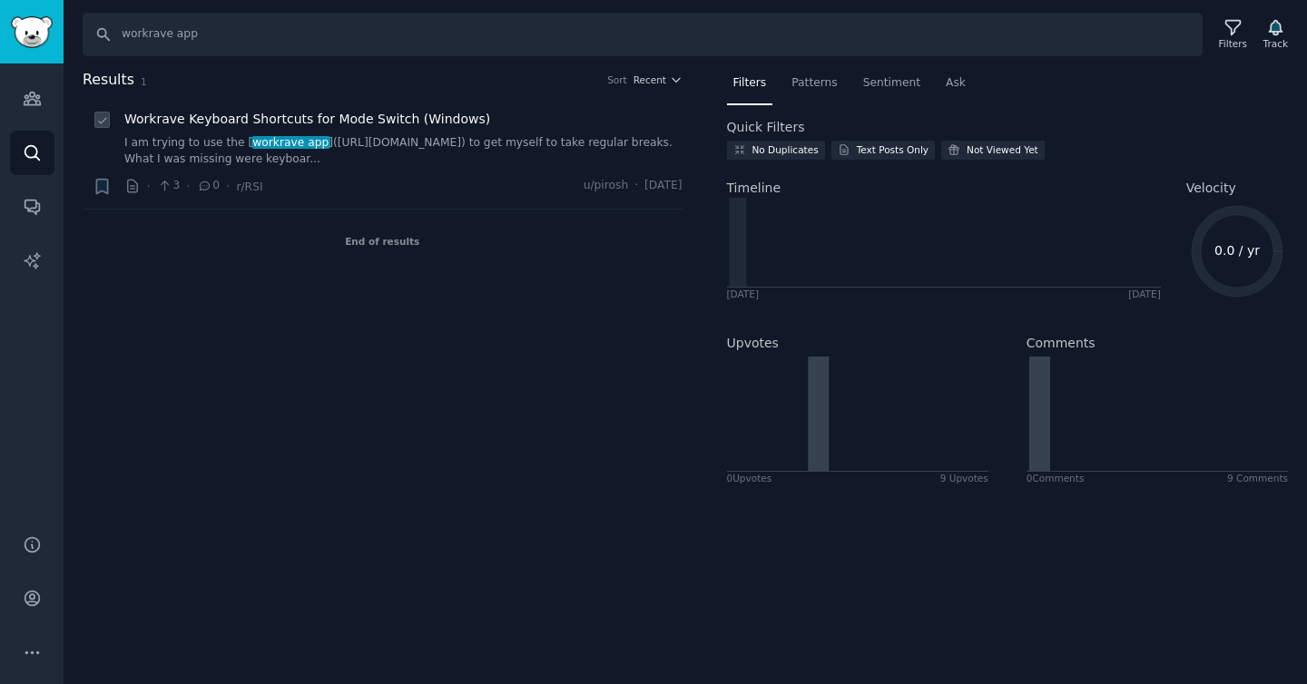
click at [394, 122] on span "Workrave Keyboard Shortcuts for Mode Switch (Windows)" at bounding box center [307, 119] width 366 height 19
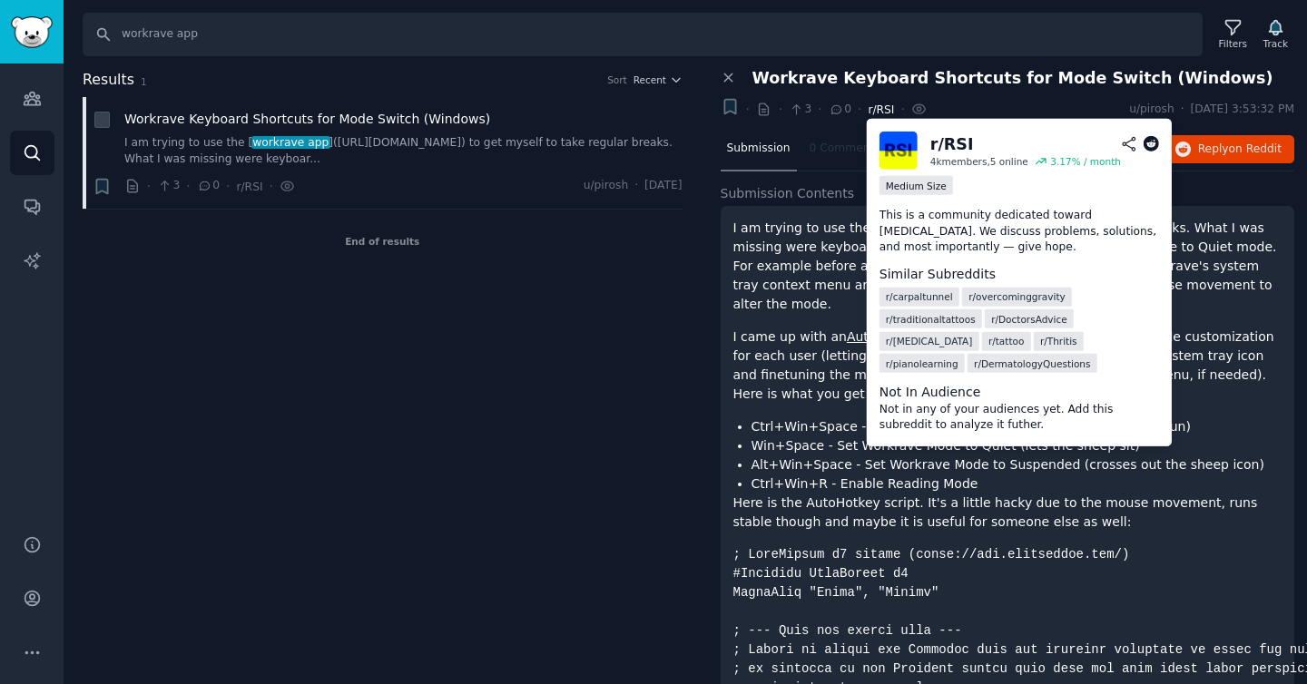
click at [880, 112] on span "r/RSI" at bounding box center [881, 109] width 26 height 13
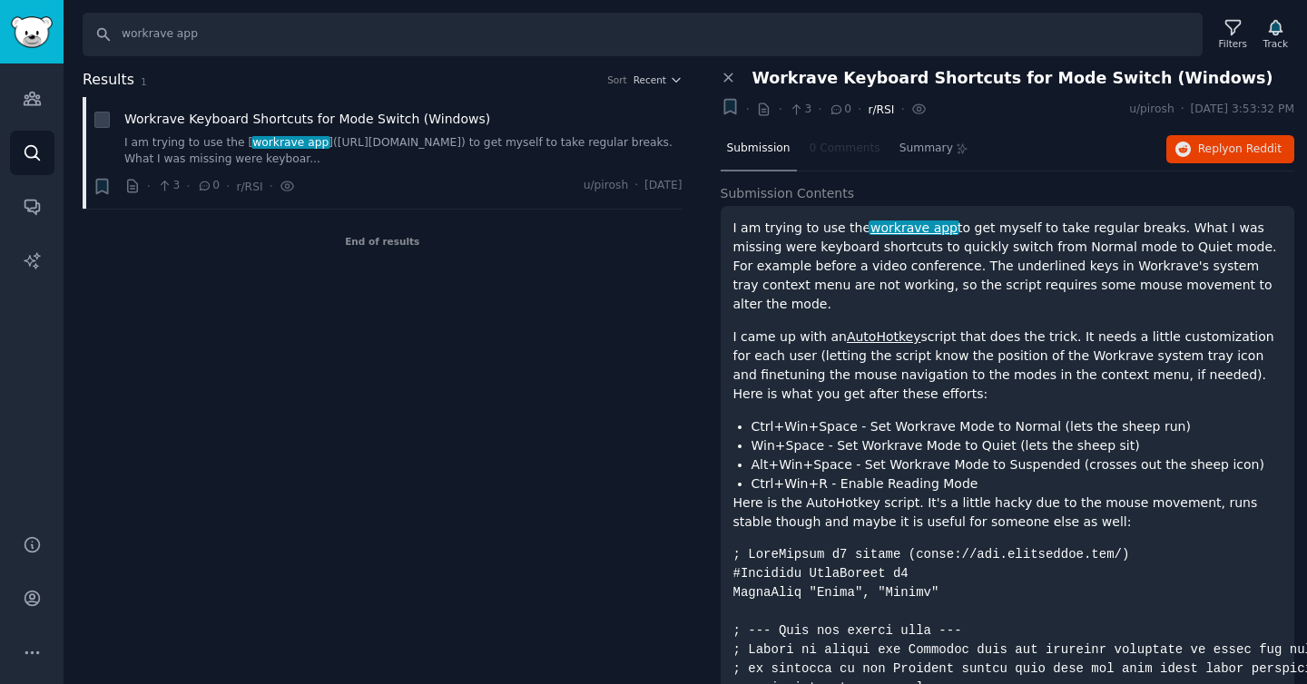
click at [876, 103] on span "r/RSI" at bounding box center [881, 109] width 26 height 13
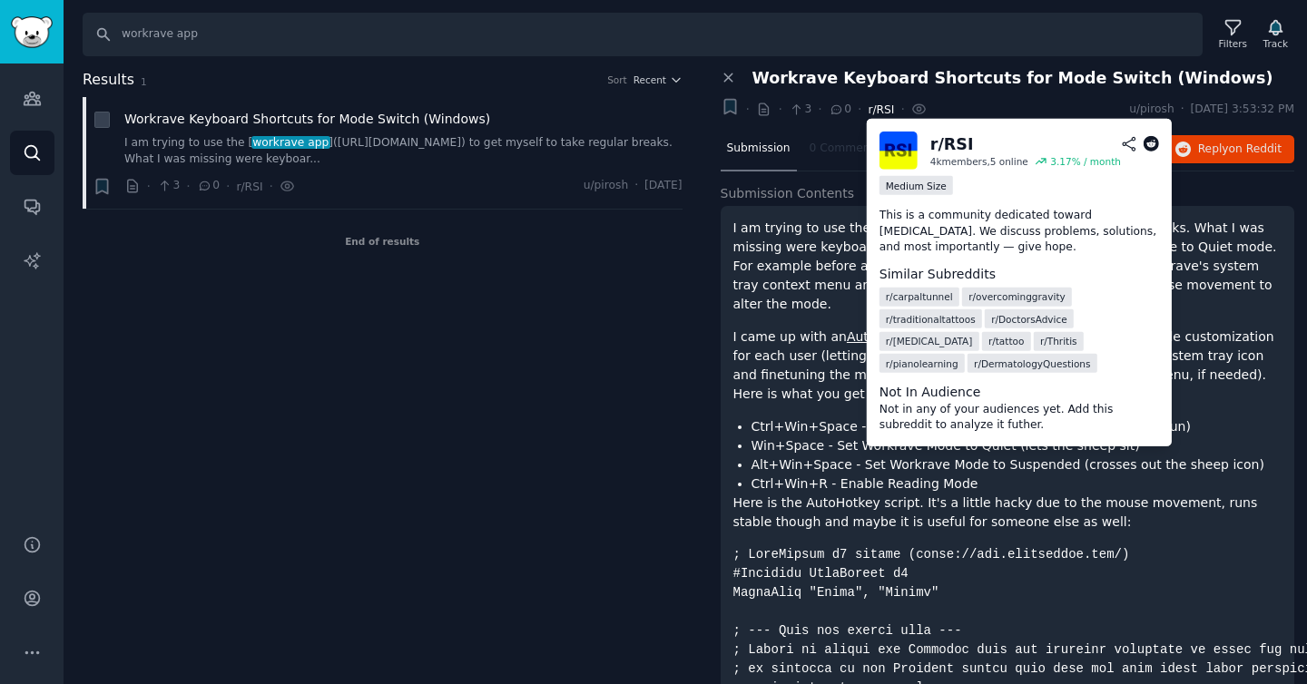
click at [879, 110] on span "r/RSI" at bounding box center [881, 109] width 26 height 13
click at [1148, 138] on icon at bounding box center [1151, 144] width 16 height 16
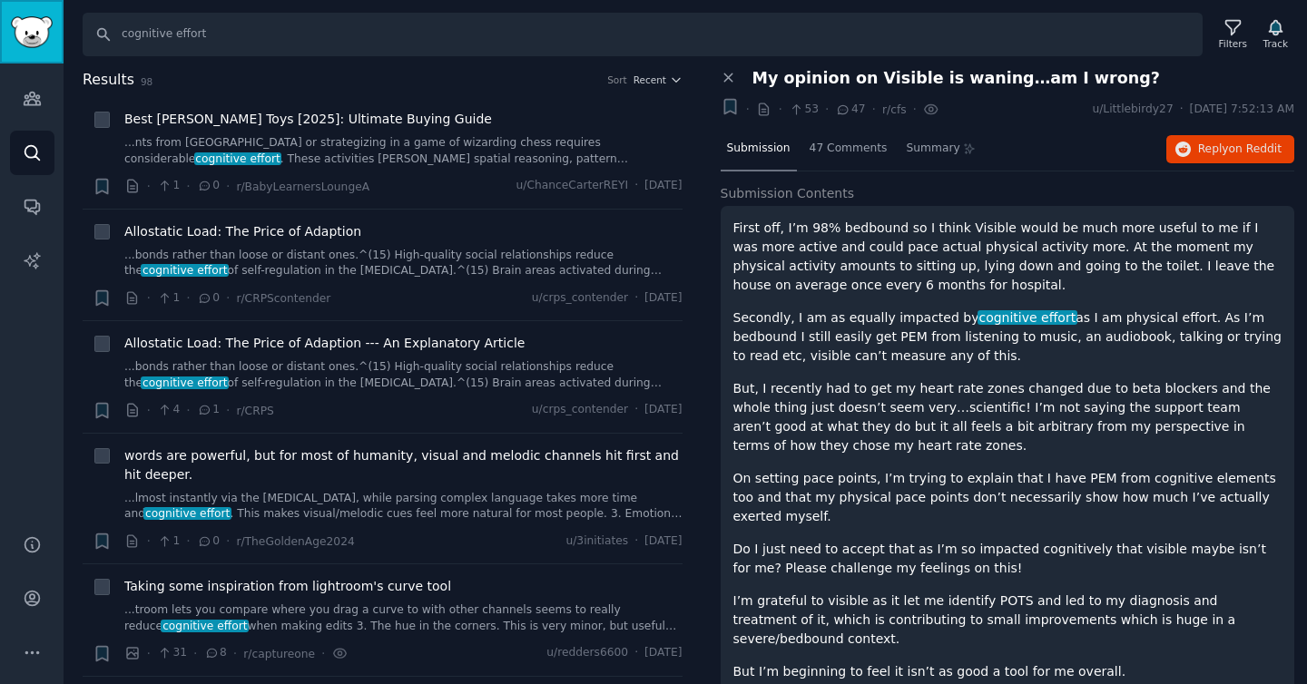
click at [22, 23] on img "Sidebar" at bounding box center [32, 32] width 42 height 32
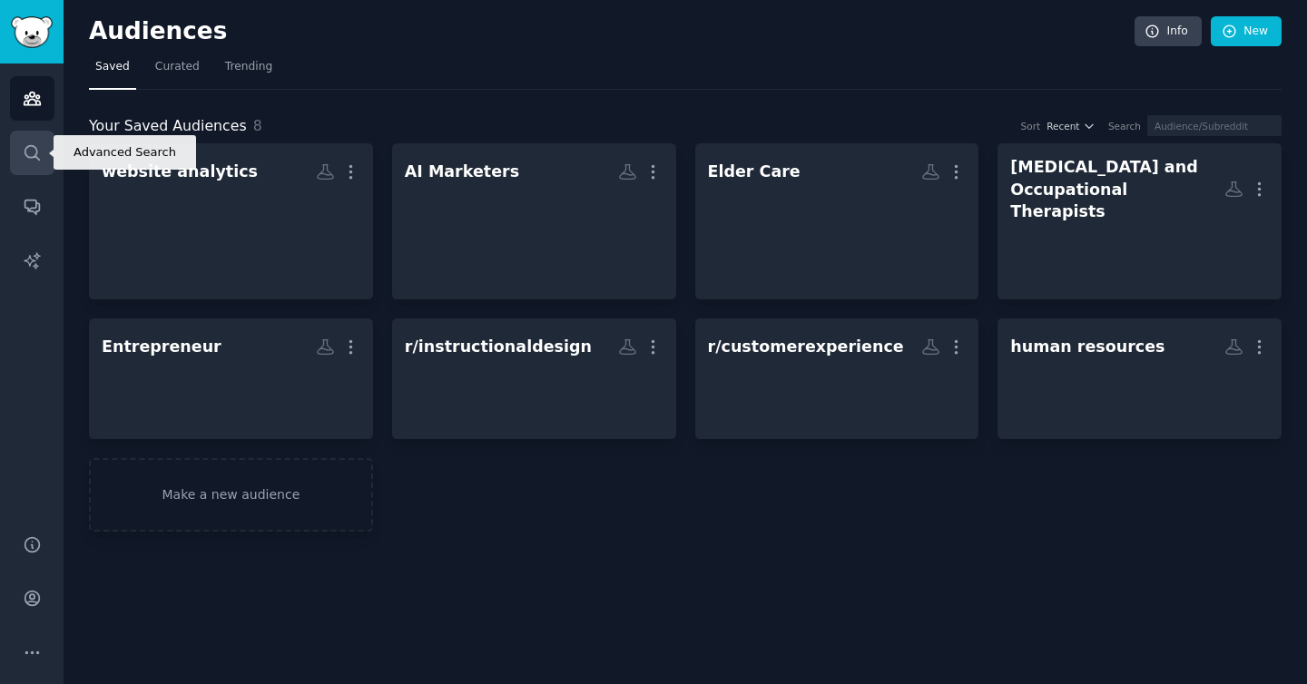
click at [37, 166] on link "Search" at bounding box center [32, 153] width 44 height 44
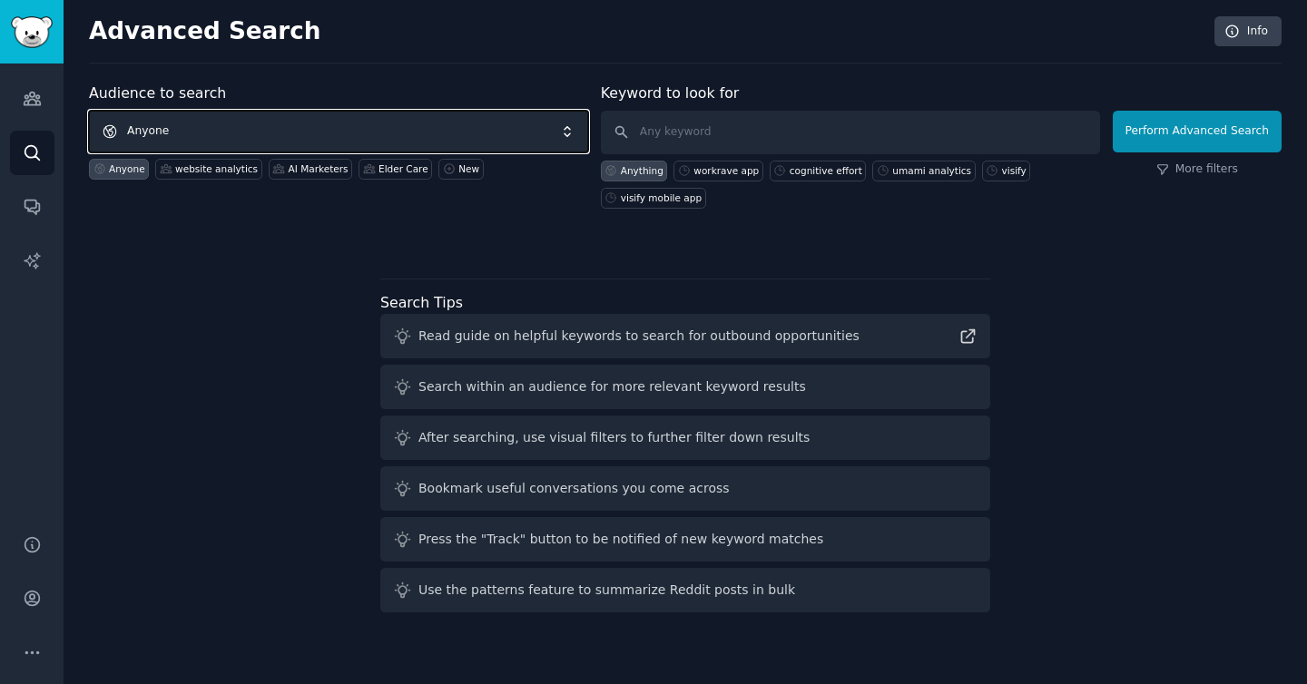
click at [233, 117] on span "Anyone" at bounding box center [338, 132] width 499 height 42
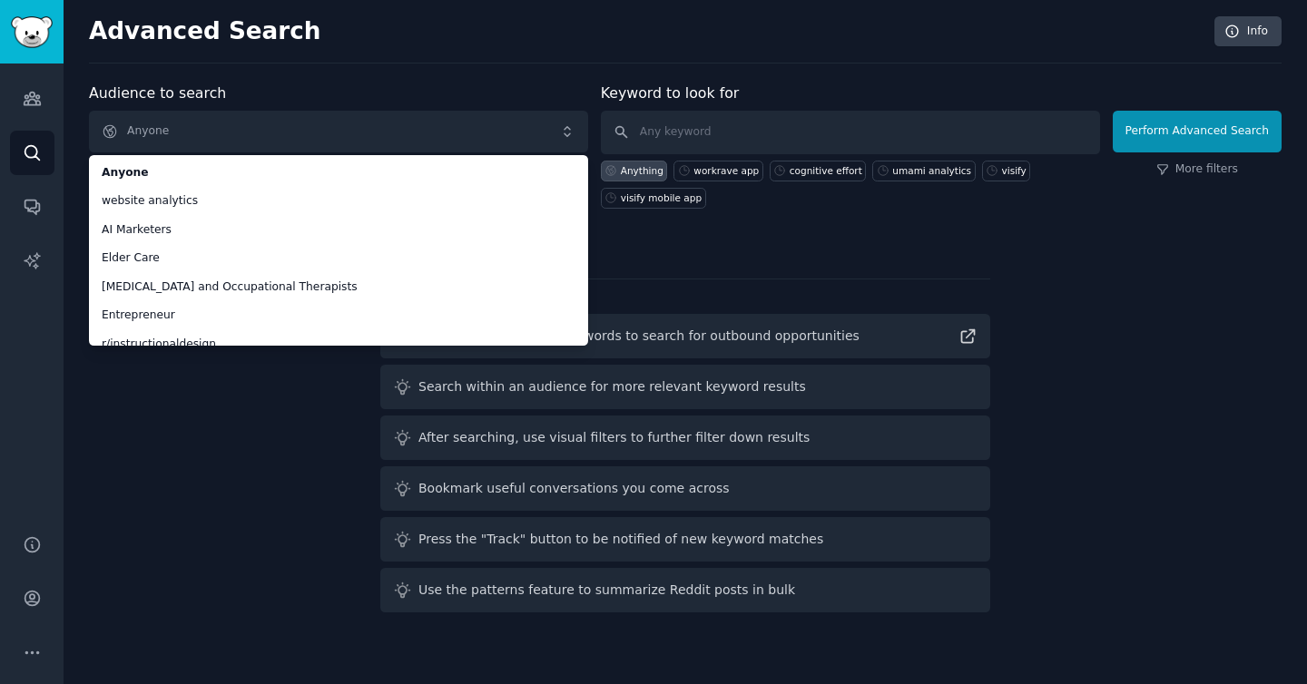
click at [243, 403] on div "Audience to search Anyone Anyone website analytics AI Marketers Elder Care Spee…" at bounding box center [685, 351] width 1193 height 537
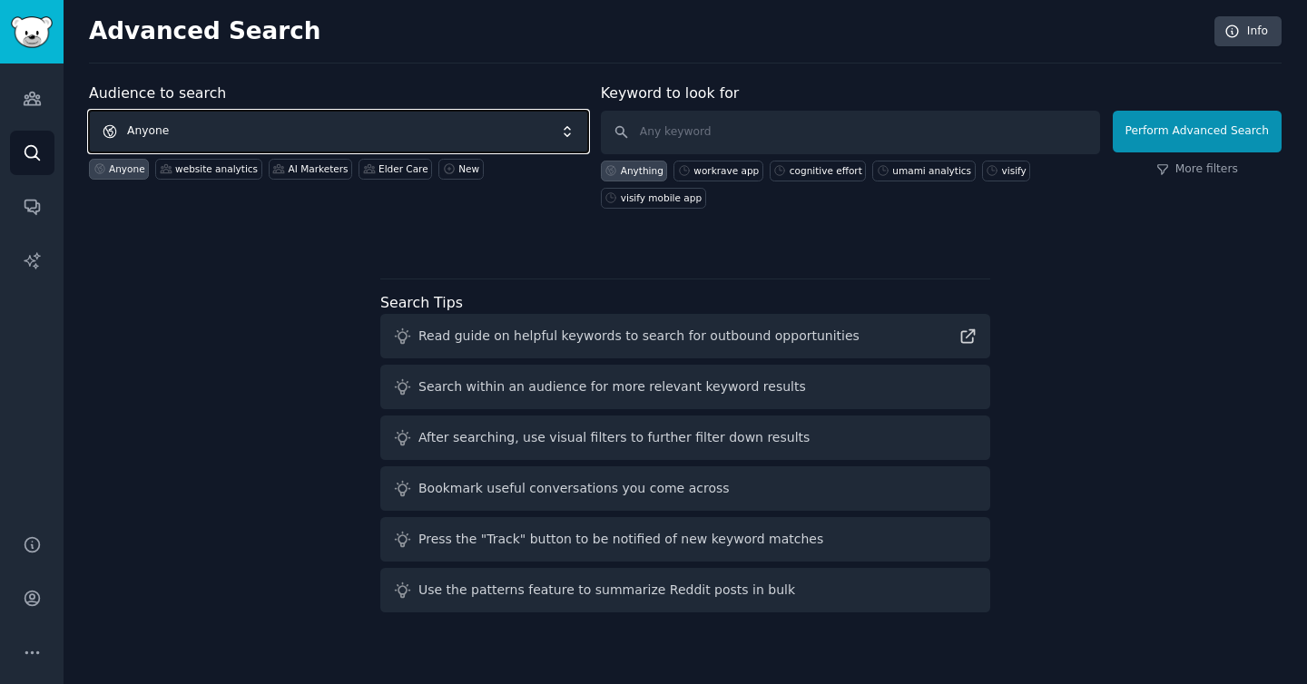
click at [218, 138] on span "Anyone" at bounding box center [338, 132] width 499 height 42
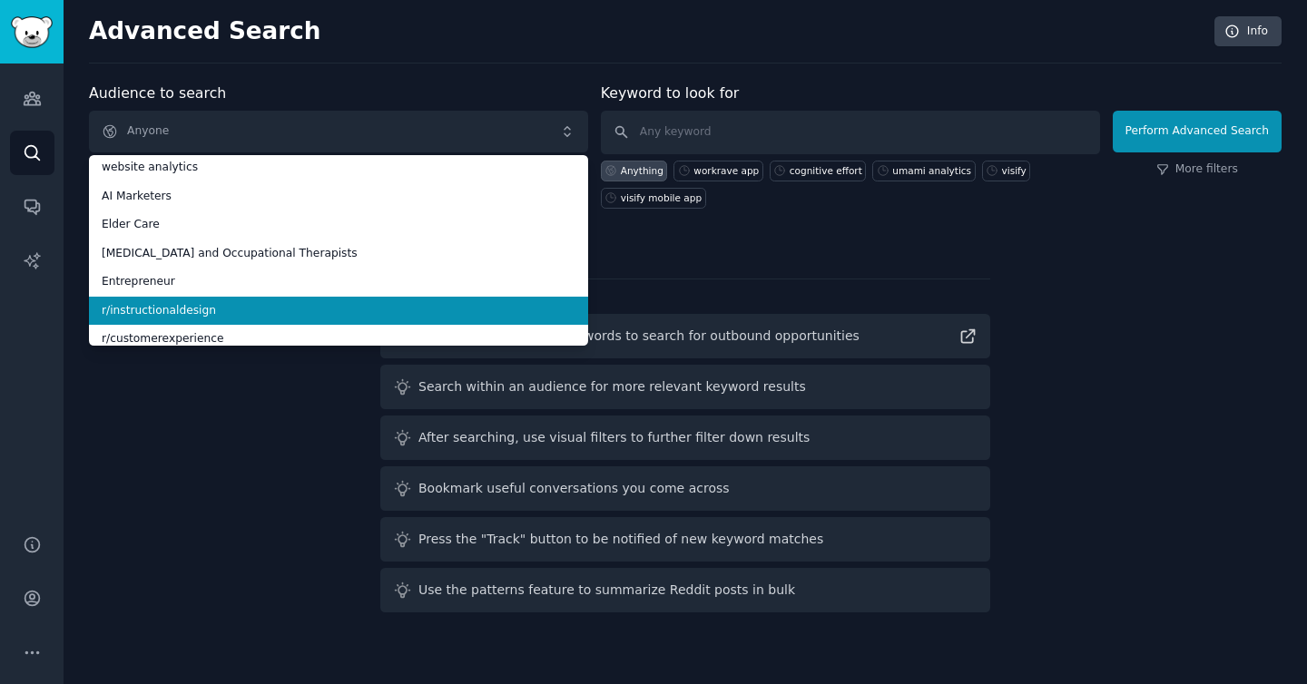
scroll to position [73, 0]
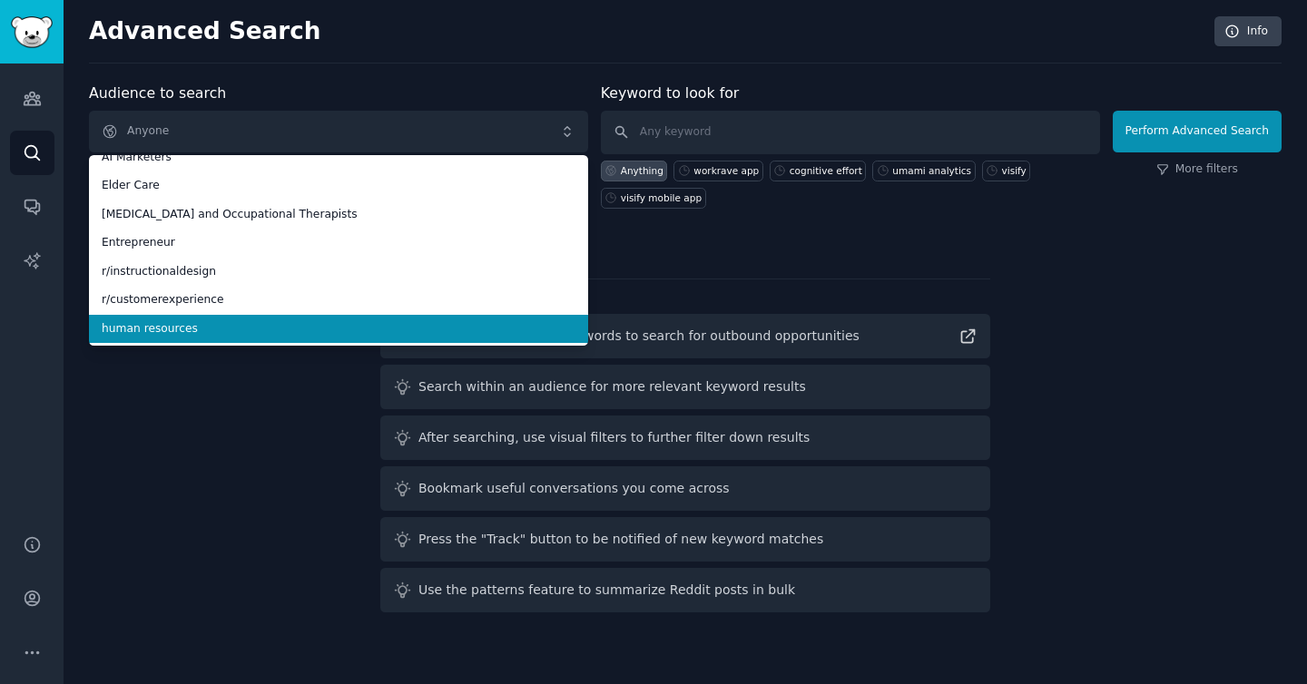
click at [220, 442] on div "Audience to search Anyone Anyone website analytics AI Marketers Elder Care Spee…" at bounding box center [685, 351] width 1193 height 537
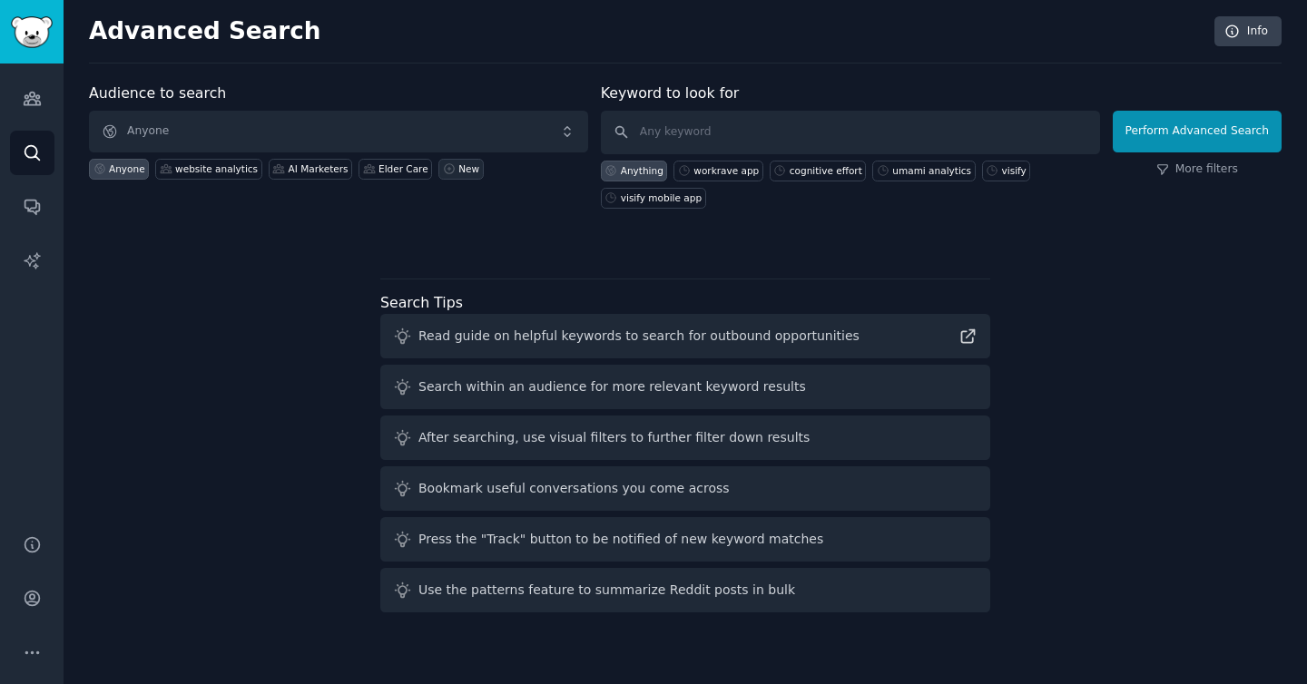
click at [464, 171] on div "New" at bounding box center [468, 169] width 21 height 13
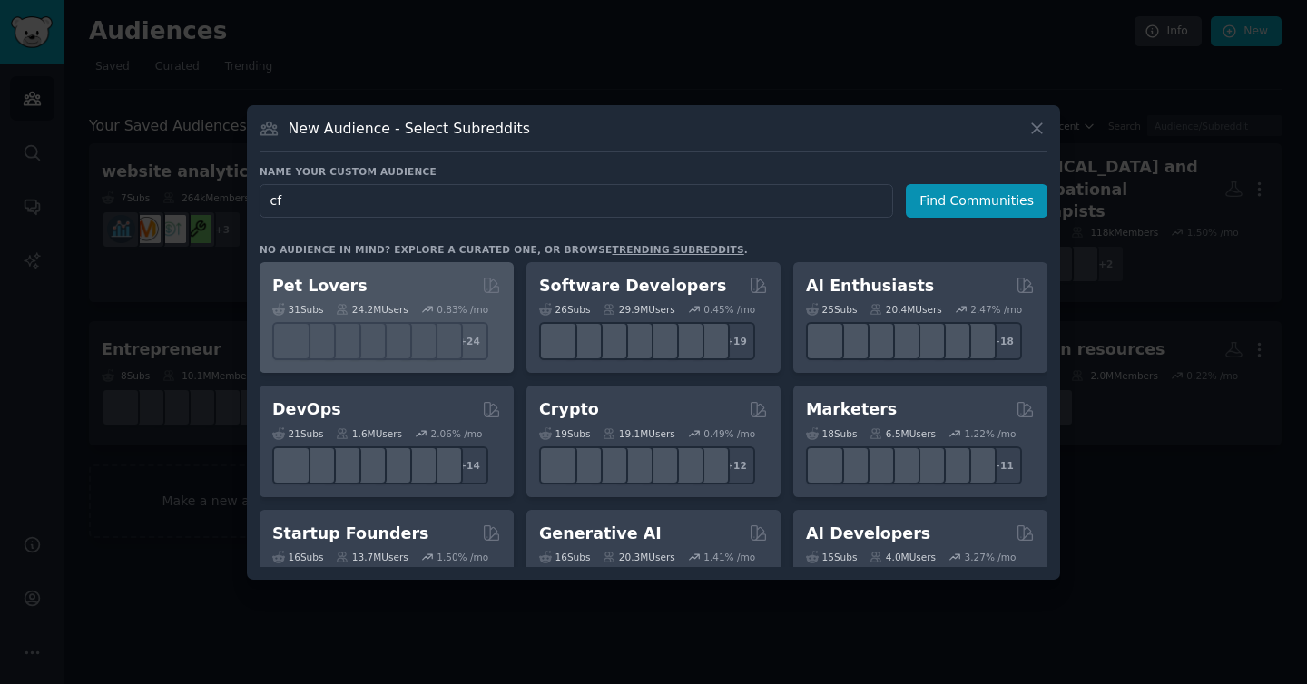
type input "cfs"
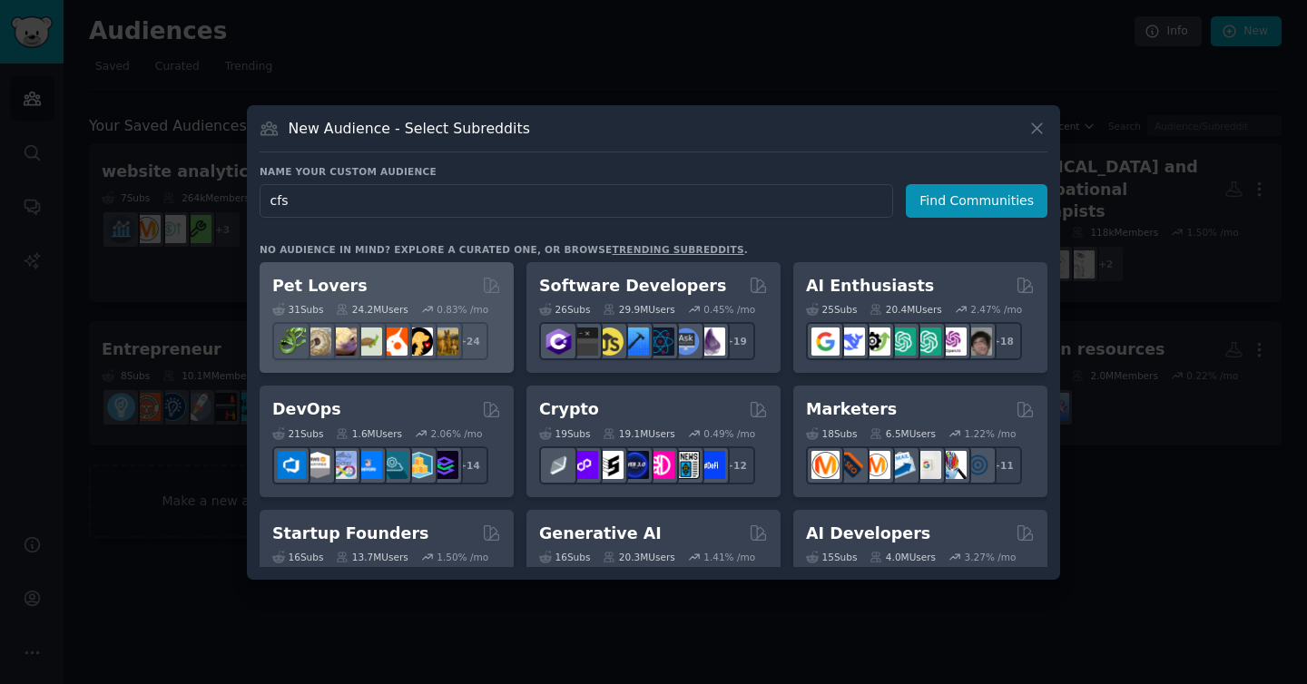
click button "Find Communities" at bounding box center [977, 201] width 142 height 34
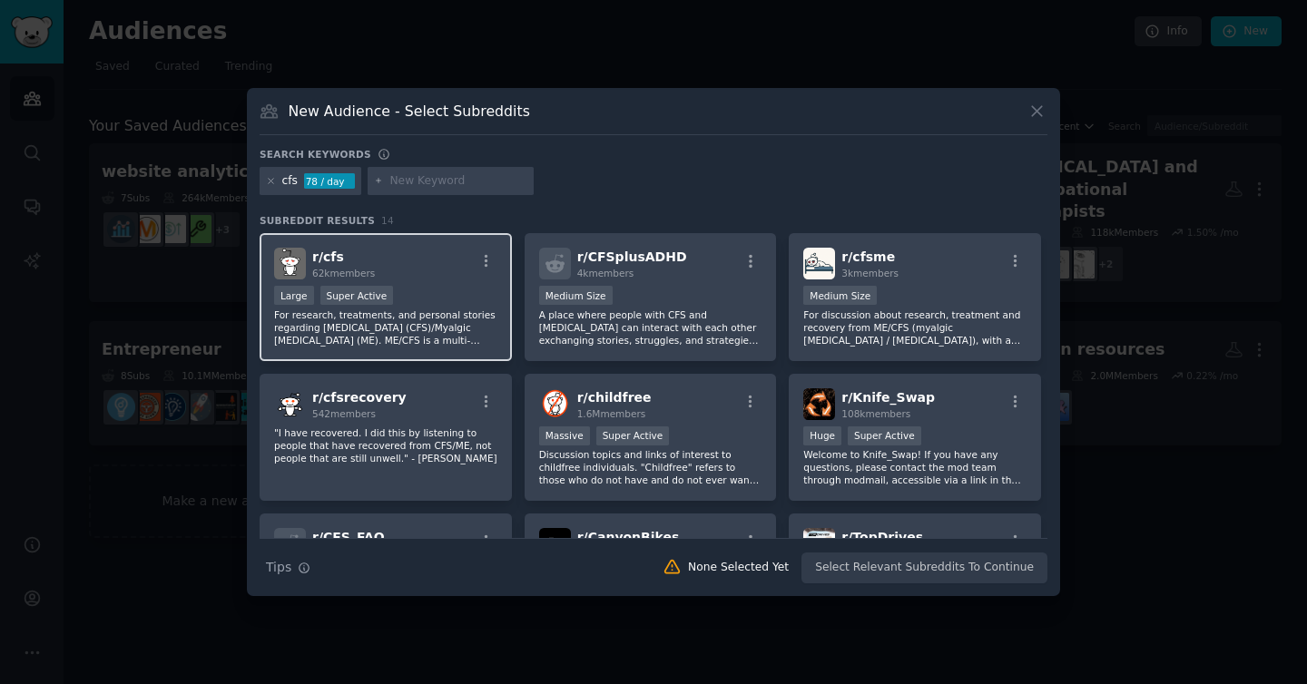
click at [438, 344] on p "For research, treatments, and personal stories regarding Chronic Fatigue Syndro…" at bounding box center [385, 328] width 223 height 38
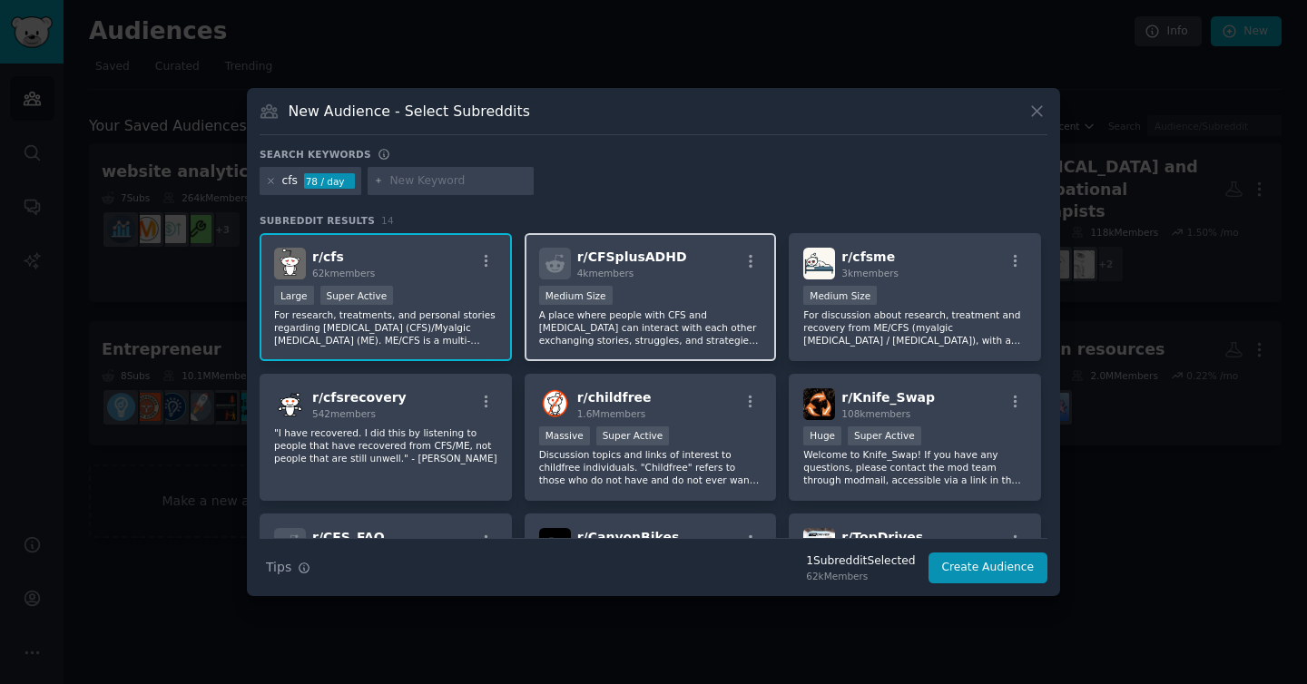
click at [711, 338] on p "A place where people with CFS and ADHD can interact with each other exchanging …" at bounding box center [650, 328] width 223 height 38
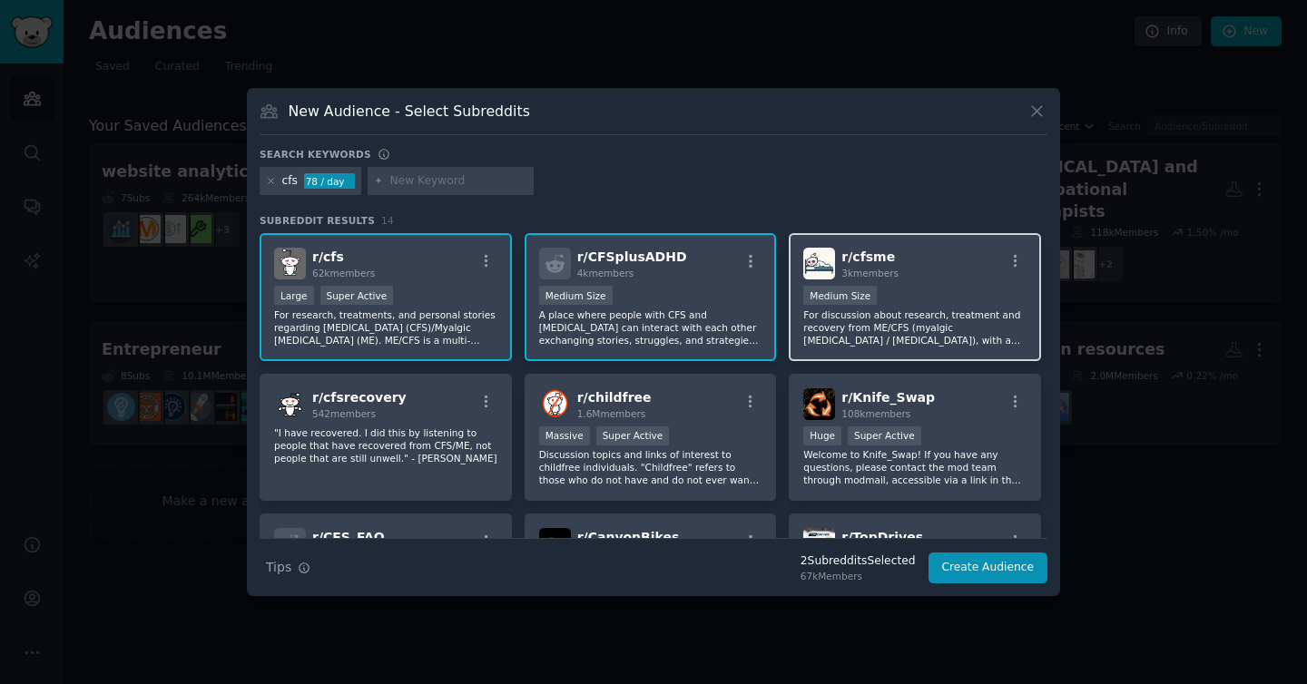
click at [936, 342] on p "For discussion about research, treatment and recovery from ME/CFS (myalgic ence…" at bounding box center [914, 328] width 223 height 38
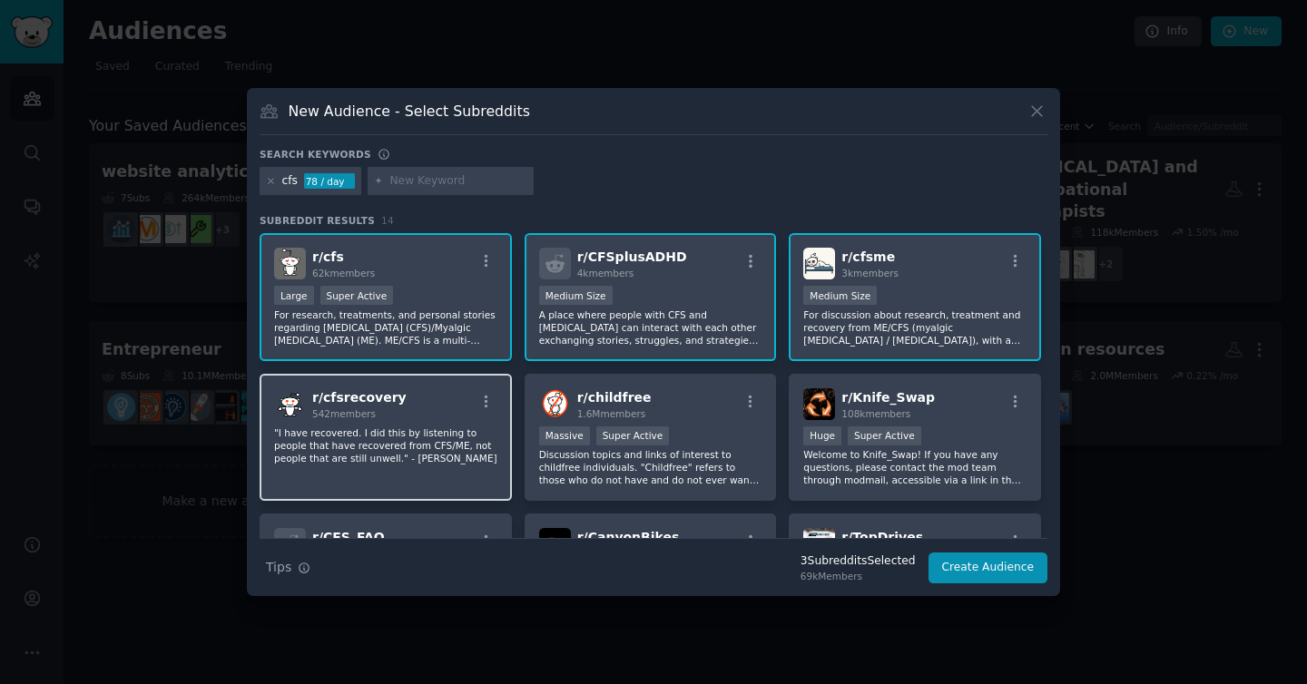
click at [410, 444] on p ""I have recovered. I did this by listening to people that have recovered from C…" at bounding box center [385, 446] width 223 height 38
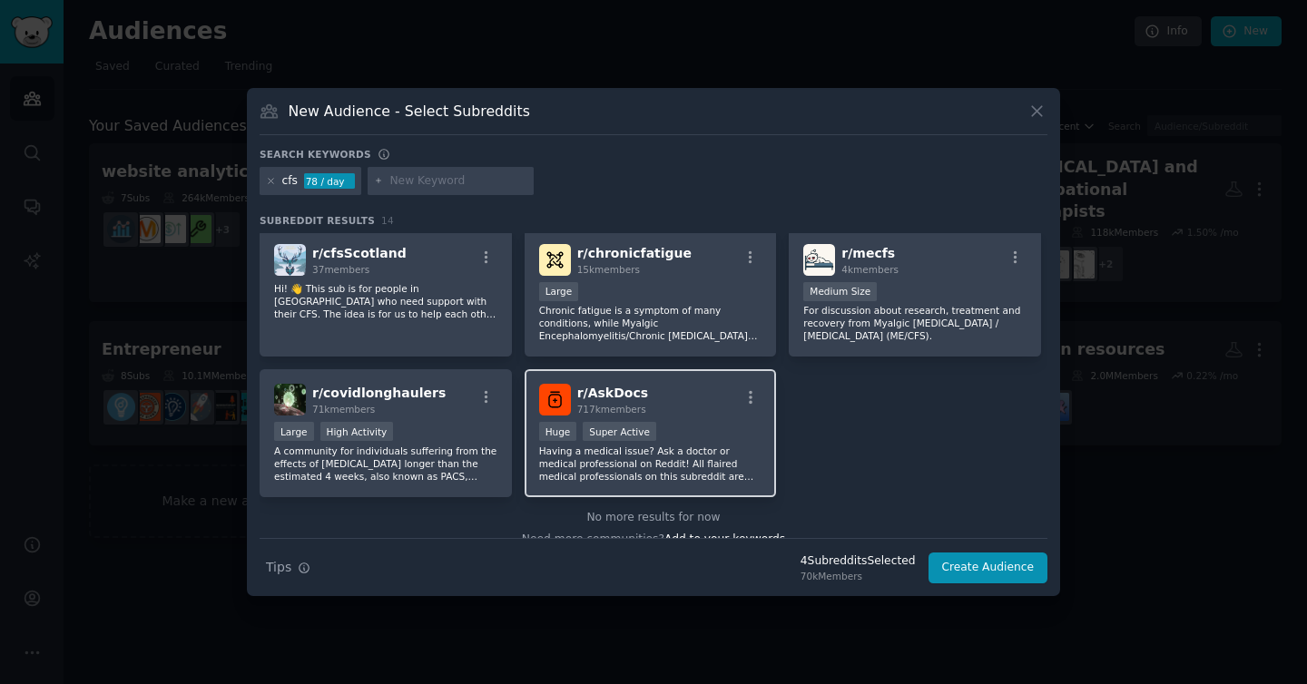
scroll to position [424, 0]
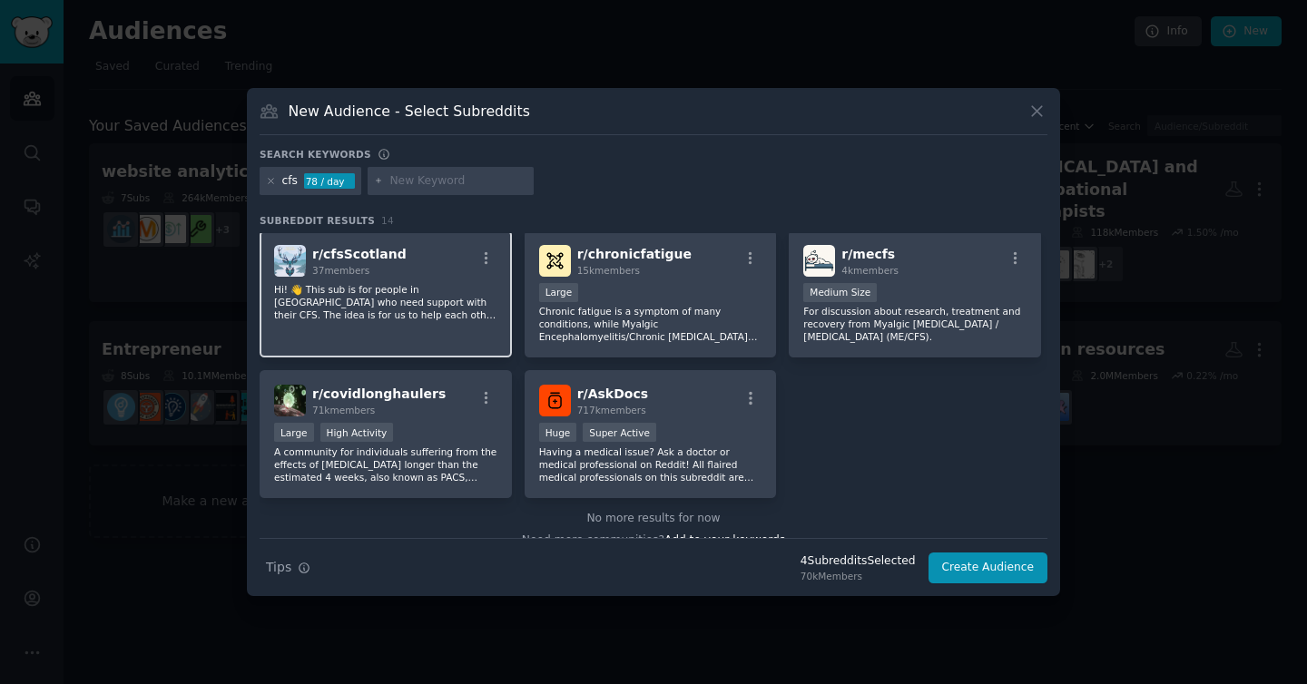
click at [478, 342] on div "r/ cfsScotland 37 members Hi! 👋 This sub is for people in Scotland who need sup…" at bounding box center [386, 295] width 252 height 128
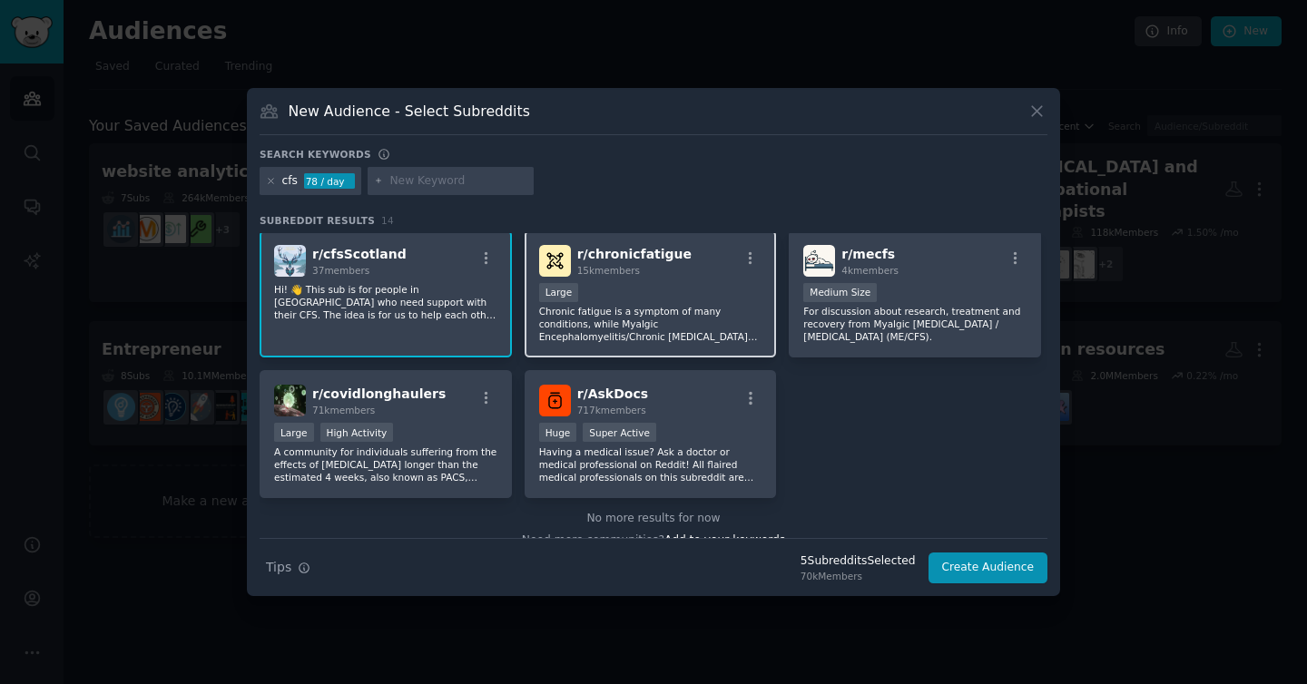
click at [670, 340] on p "Chronic fatigue is a symptom of many conditions, while Myalgic Encephalomyeliti…" at bounding box center [650, 324] width 223 height 38
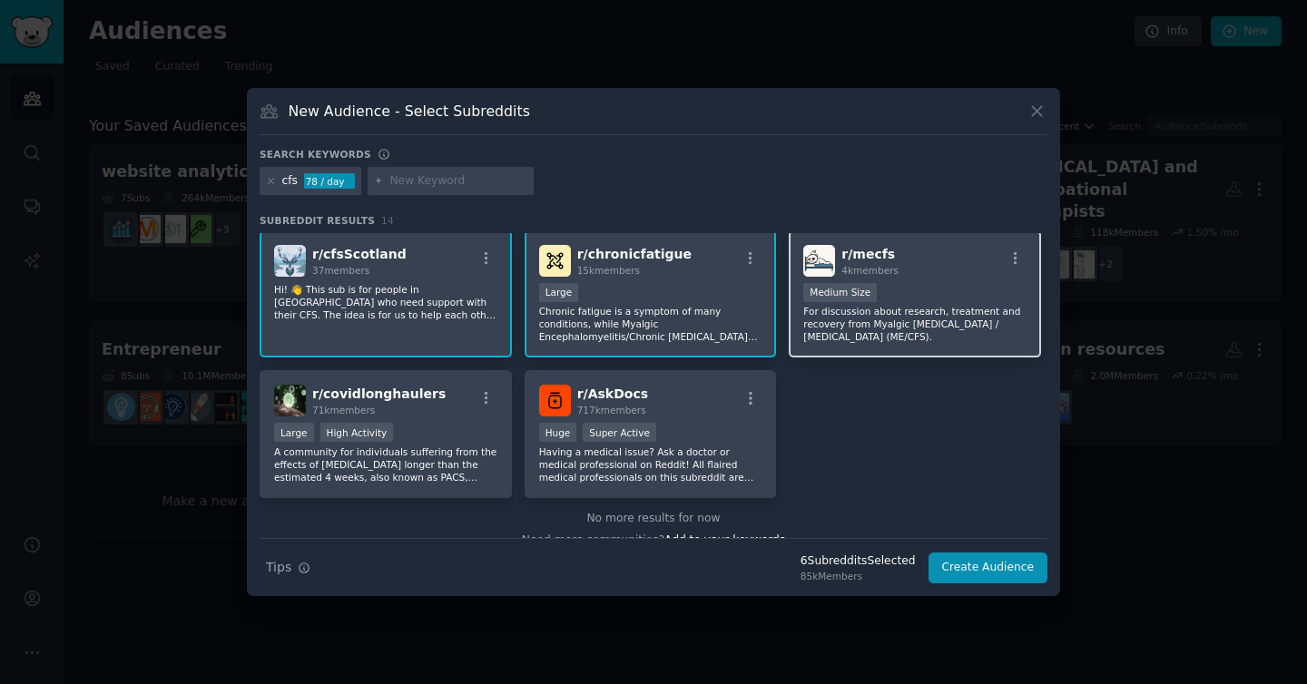
click at [857, 348] on div "r/ mecfs 4k members Medium Size For discussion about research, treatment and re…" at bounding box center [915, 295] width 252 height 128
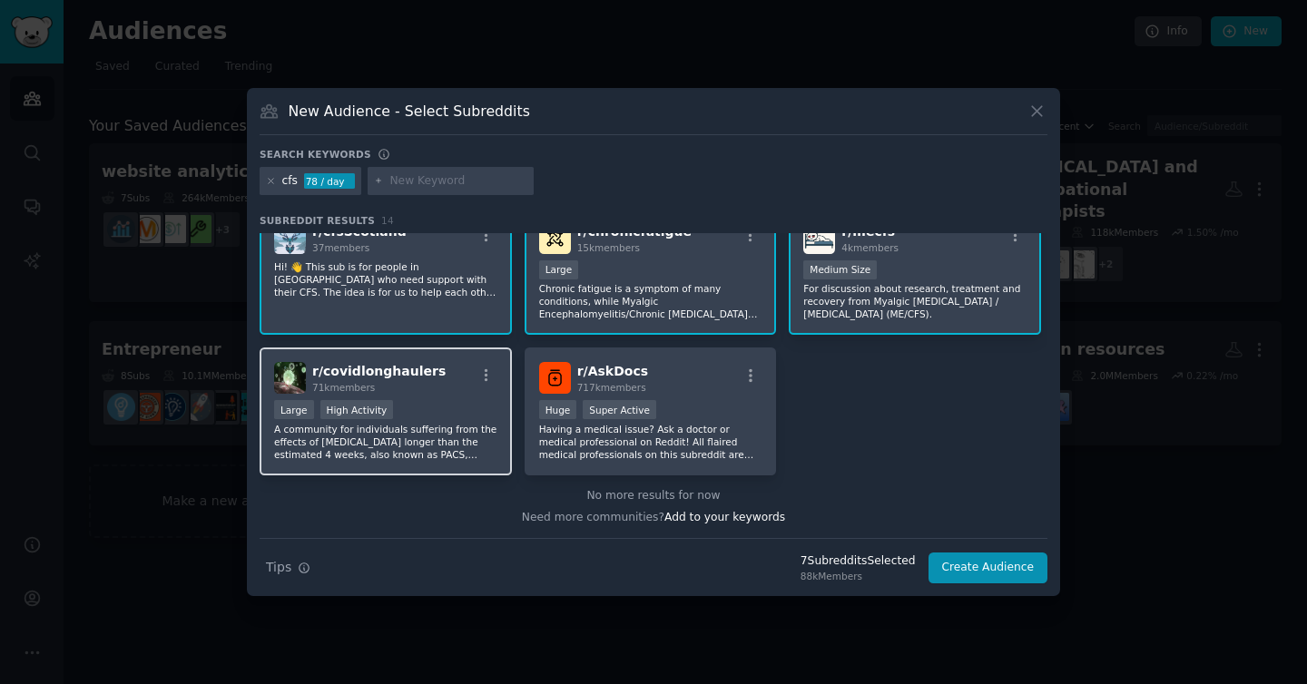
click at [452, 460] on p "A community for individuals suffering from the effects of COVID-19 longer than …" at bounding box center [385, 442] width 223 height 38
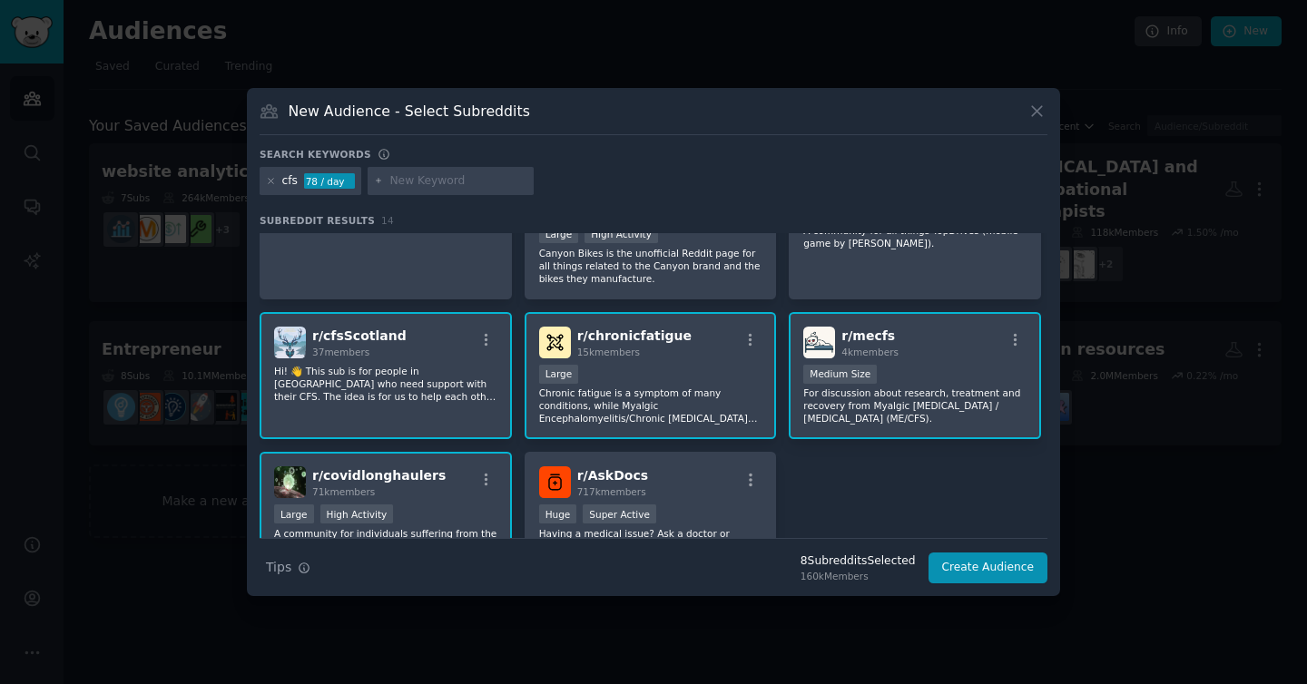
scroll to position [179, 0]
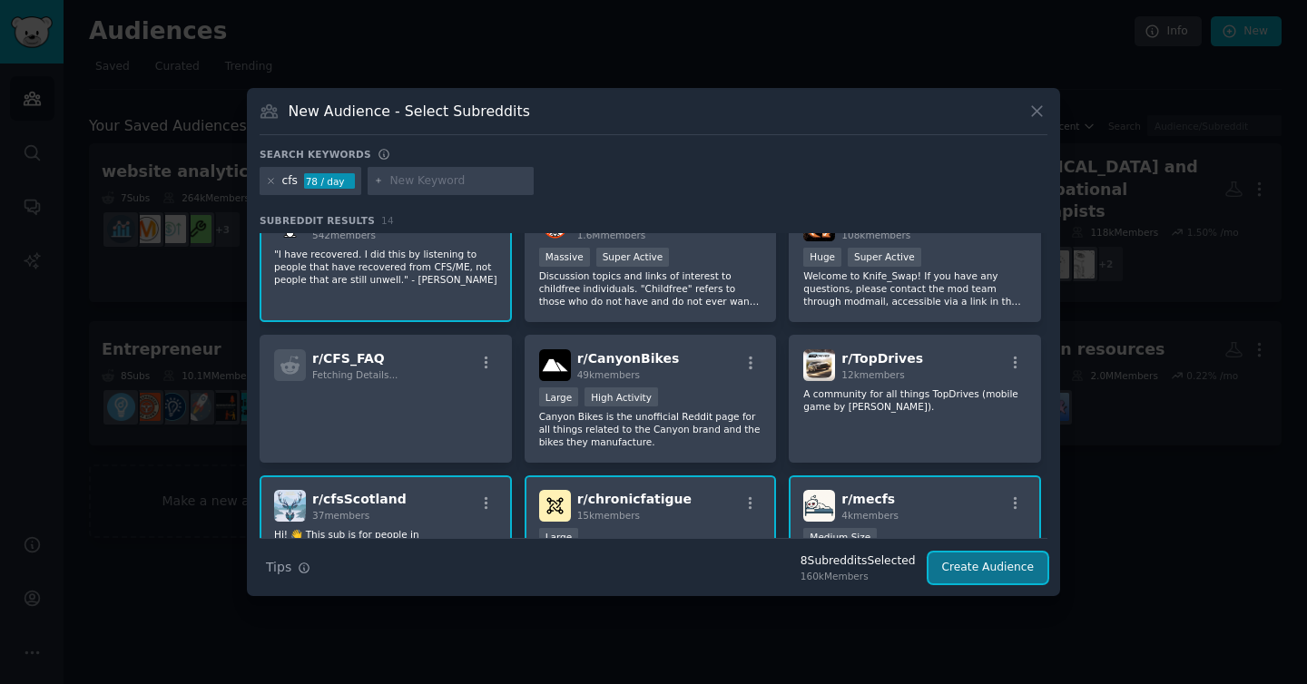
click at [1019, 556] on button "Create Audience" at bounding box center [989, 568] width 120 height 31
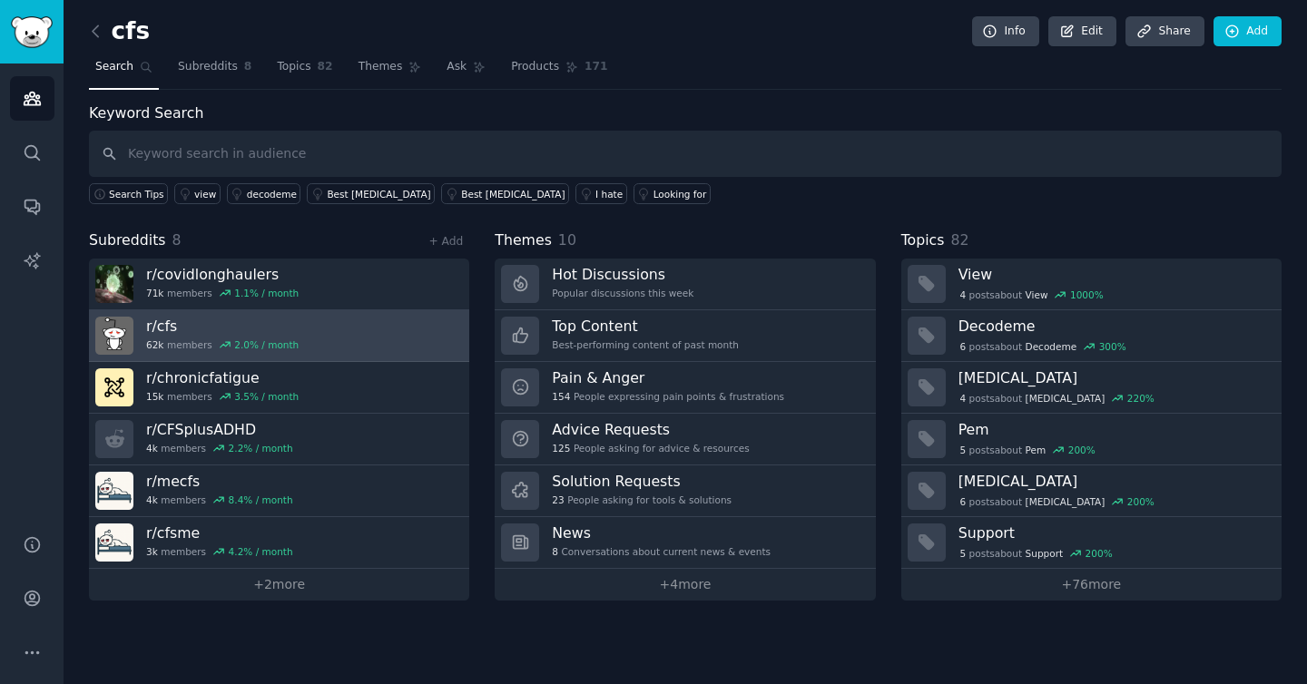
click at [268, 333] on h3 "r/ cfs" at bounding box center [222, 326] width 153 height 19
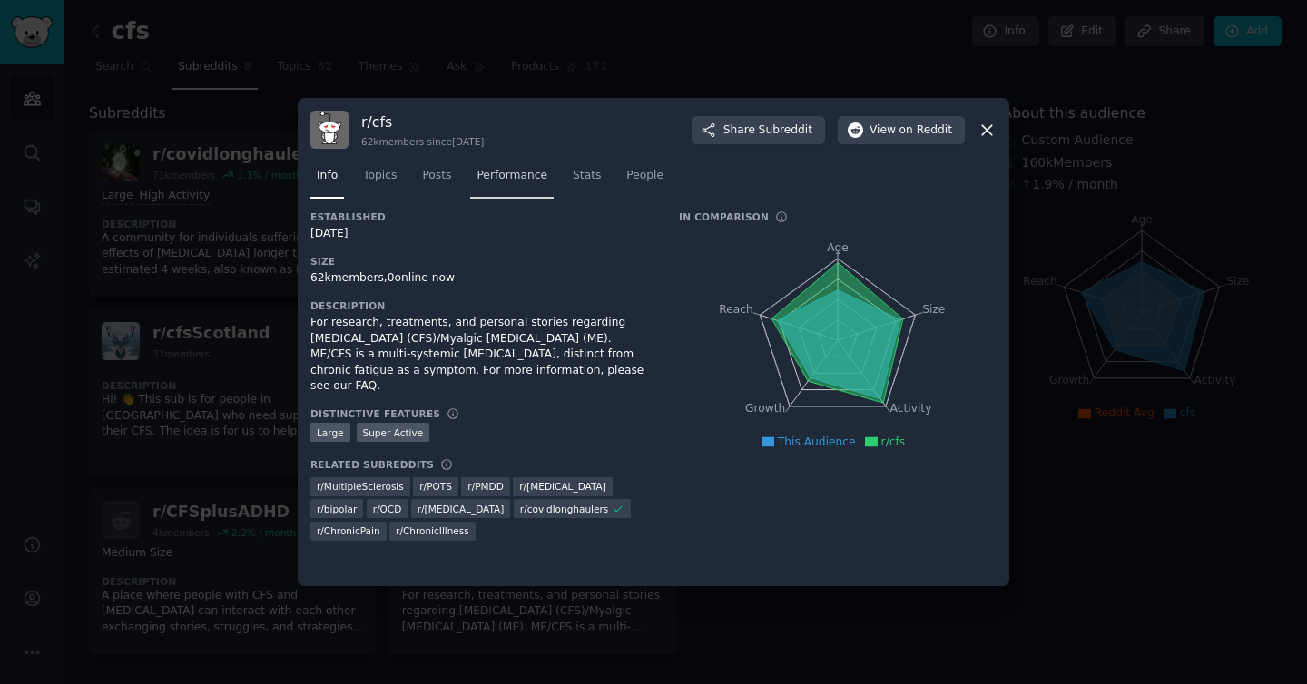
click at [482, 182] on span "Performance" at bounding box center [512, 176] width 71 height 16
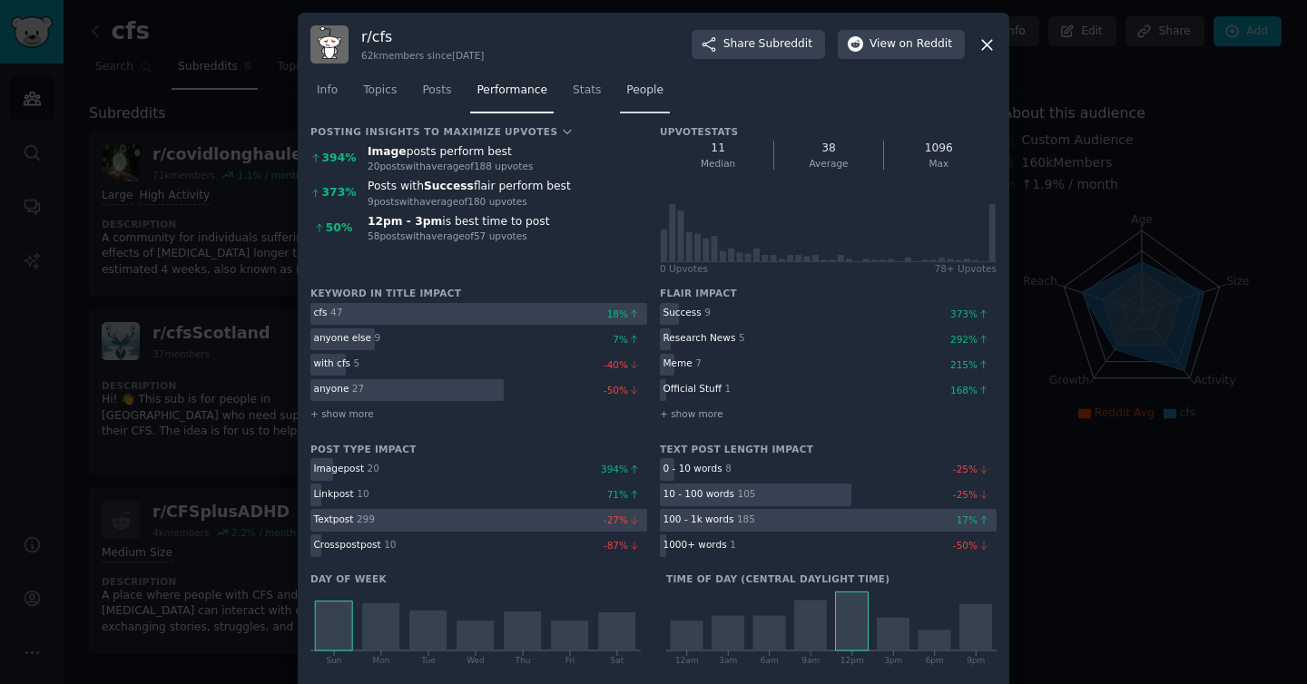
click at [632, 88] on span "People" at bounding box center [644, 91] width 37 height 16
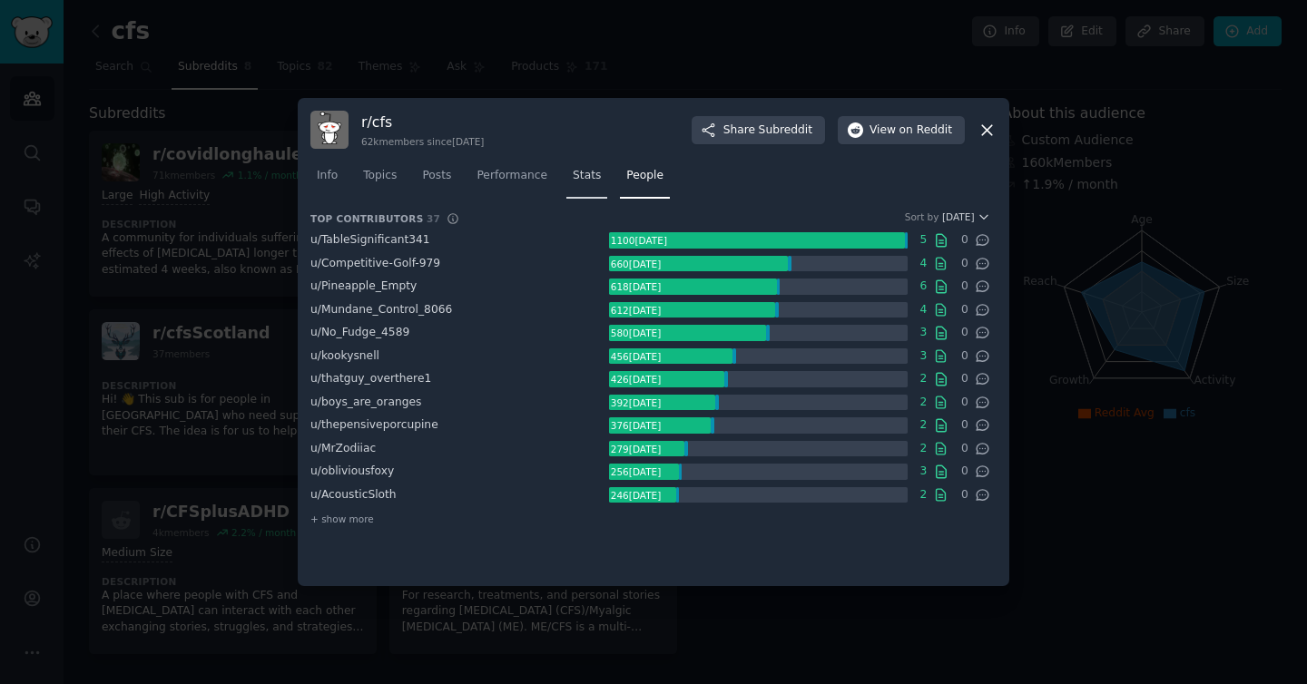
click at [586, 170] on span "Stats" at bounding box center [587, 176] width 28 height 16
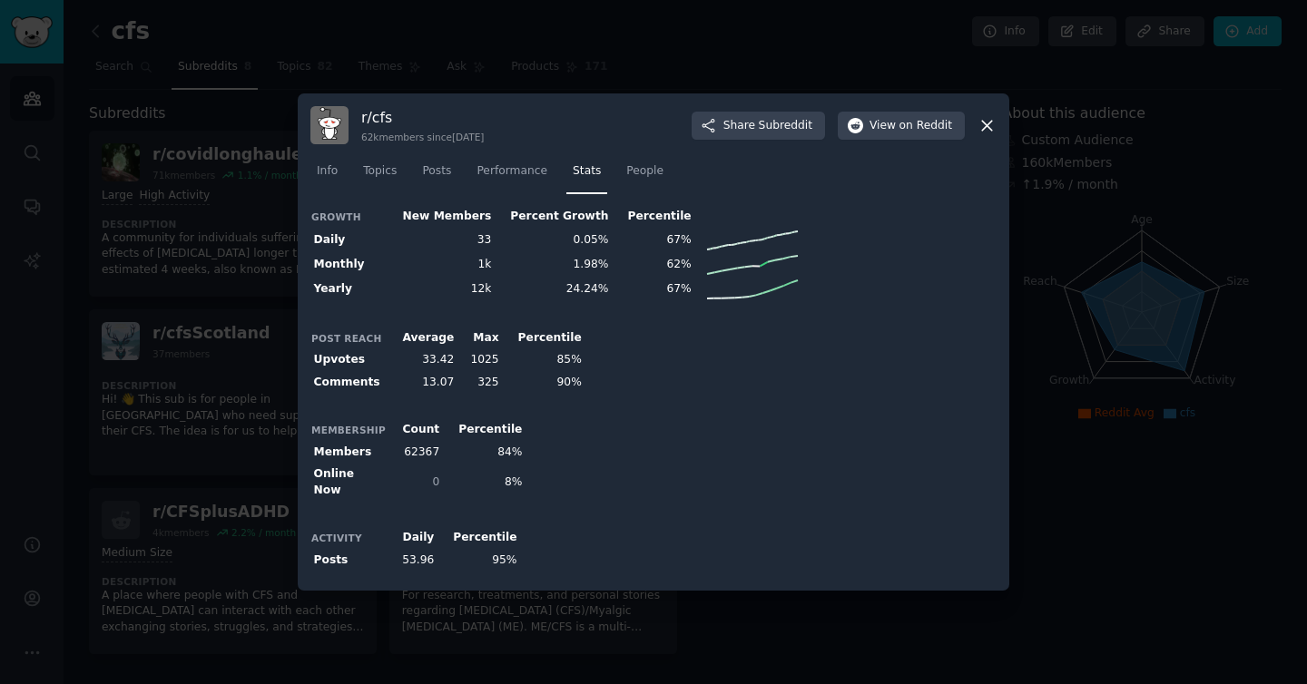
click at [1193, 283] on div at bounding box center [653, 342] width 1307 height 684
